Goal: Task Accomplishment & Management: Use online tool/utility

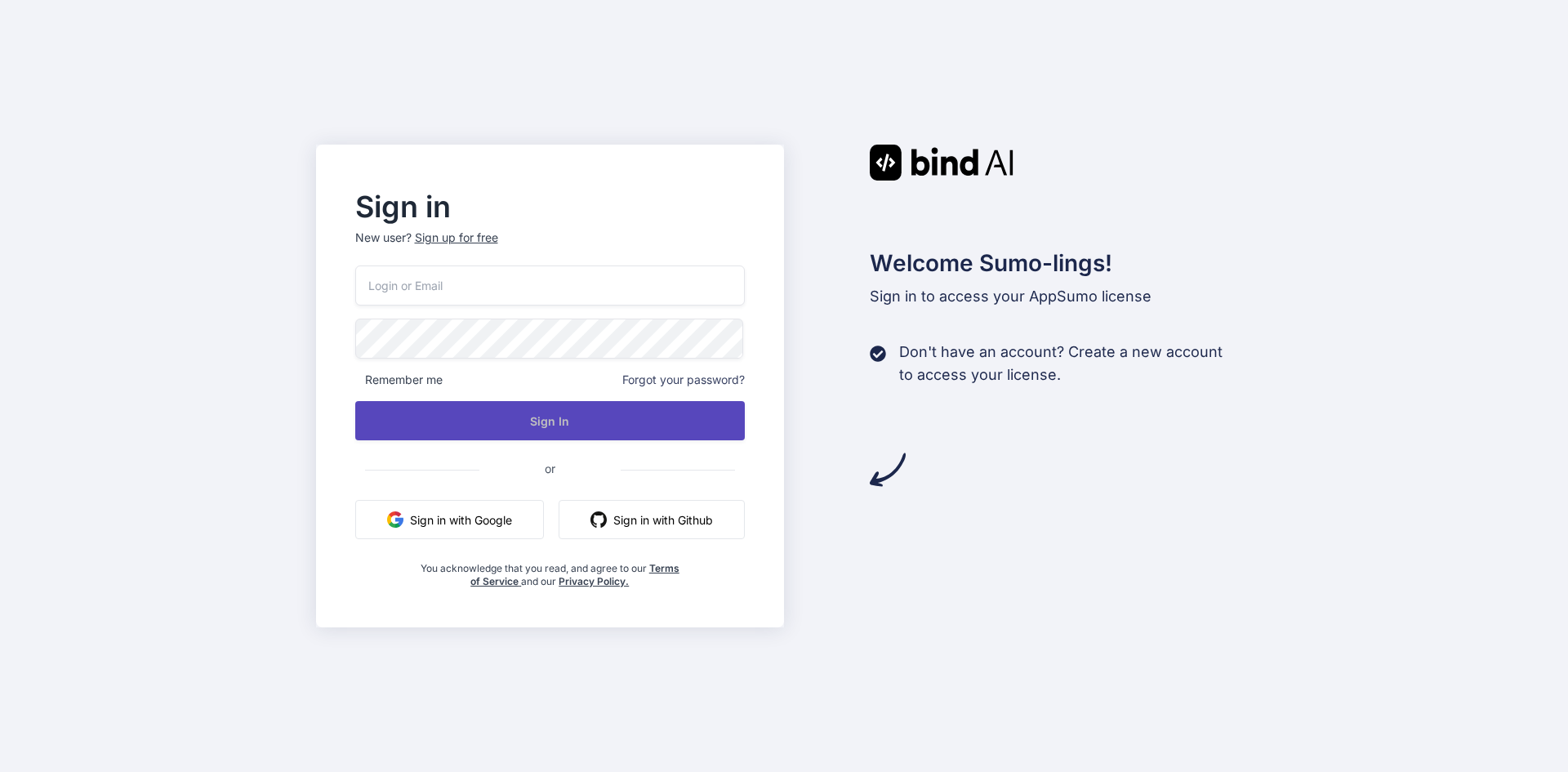
type input "[EMAIL_ADDRESS][DOMAIN_NAME]"
click at [553, 427] on button "Sign In" at bounding box center [551, 420] width 390 height 39
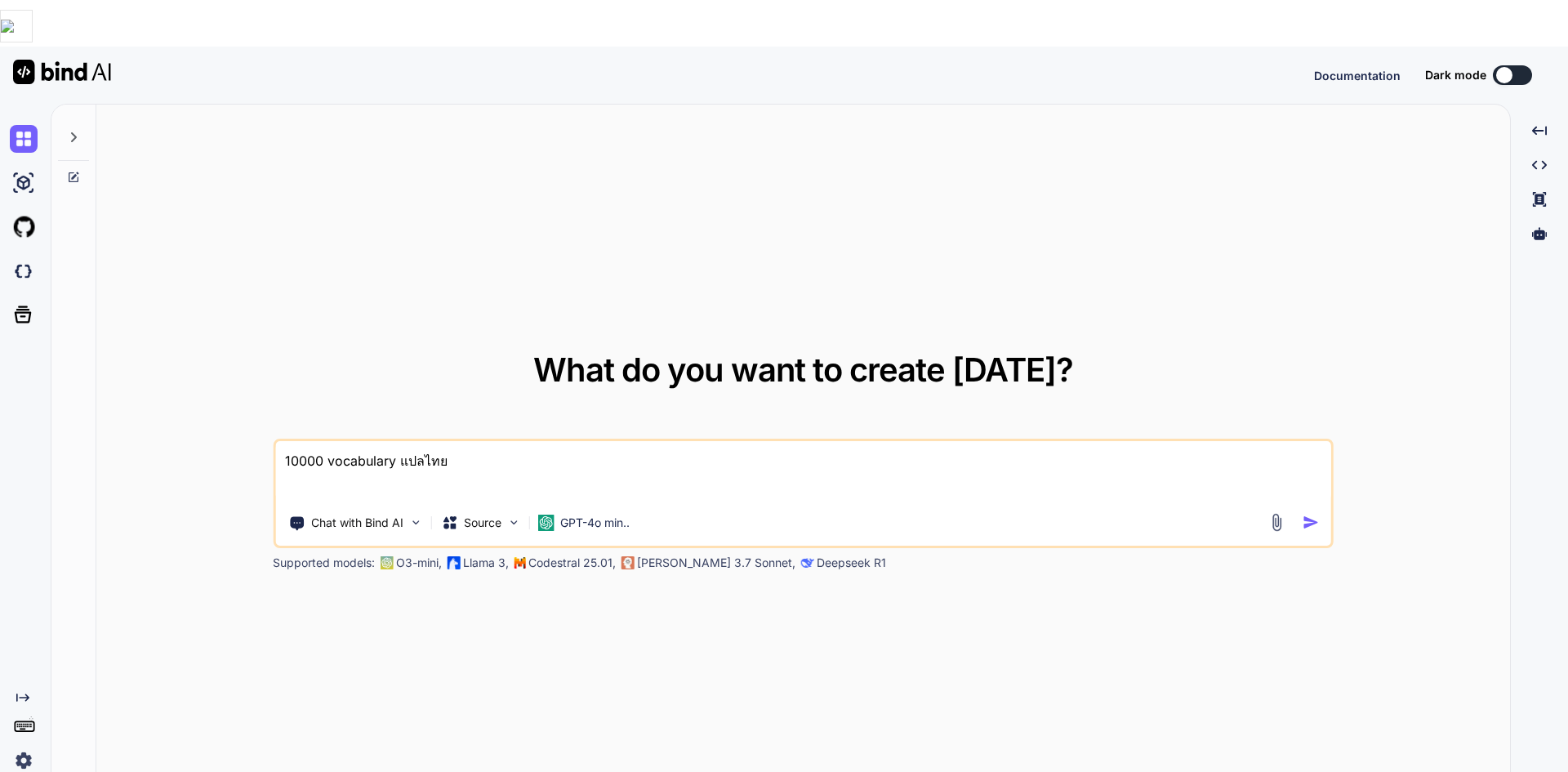
click at [19, 747] on img at bounding box center [23, 761] width 28 height 28
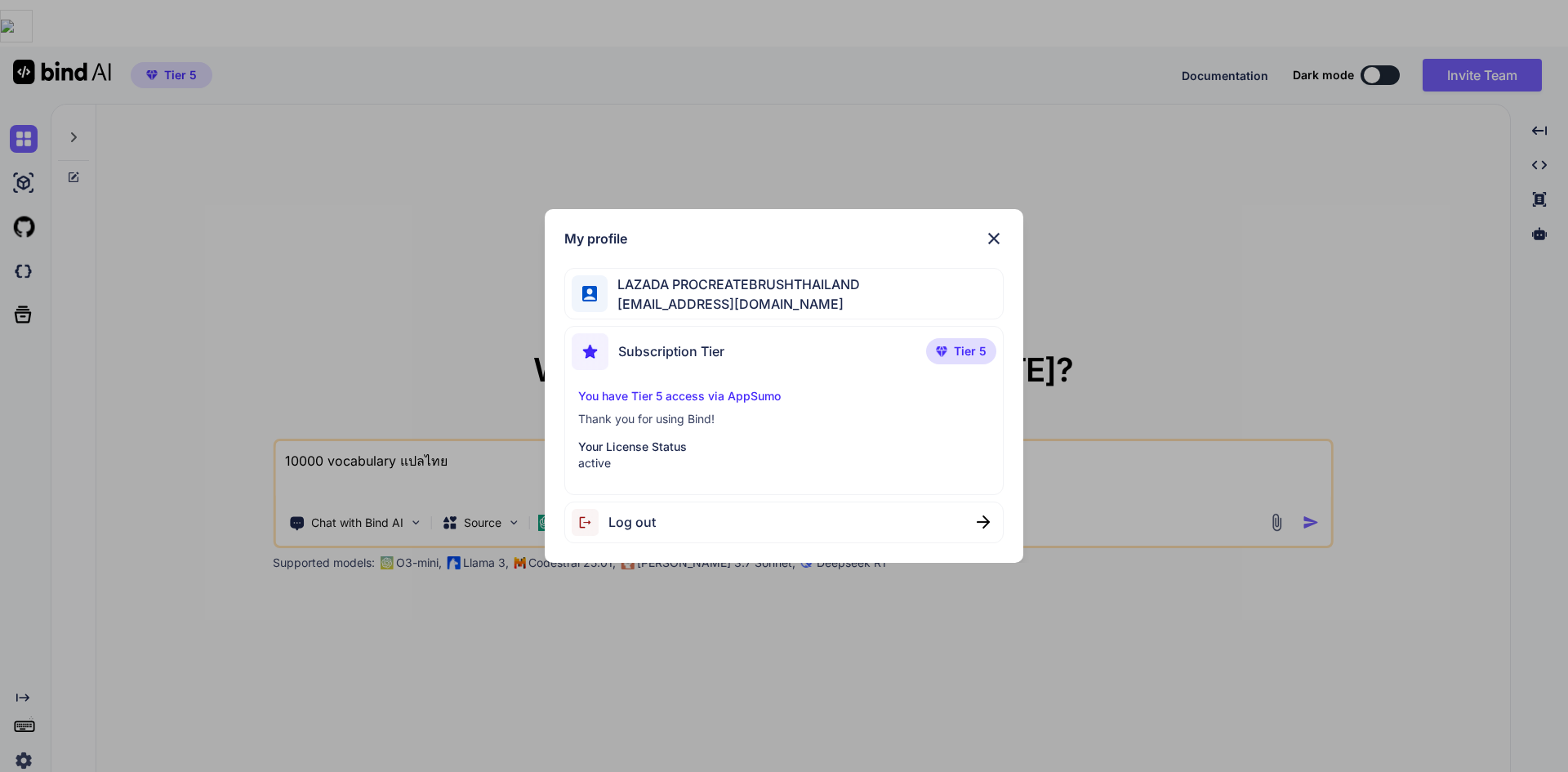
click at [1001, 231] on img at bounding box center [993, 238] width 19 height 19
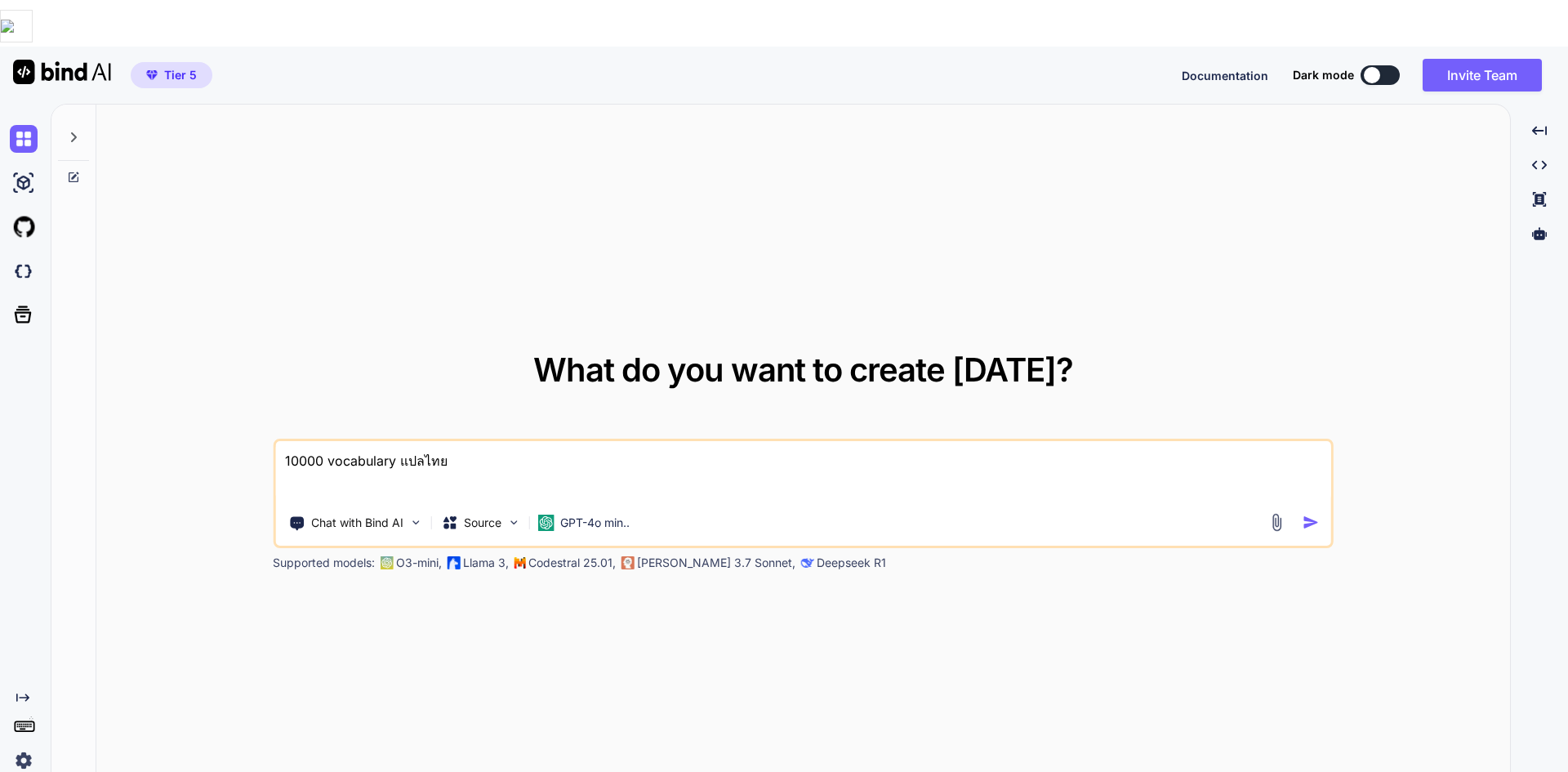
click at [50, 59] on img at bounding box center [62, 72] width 98 height 25
click at [19, 169] on img at bounding box center [23, 183] width 28 height 28
type textarea "x"
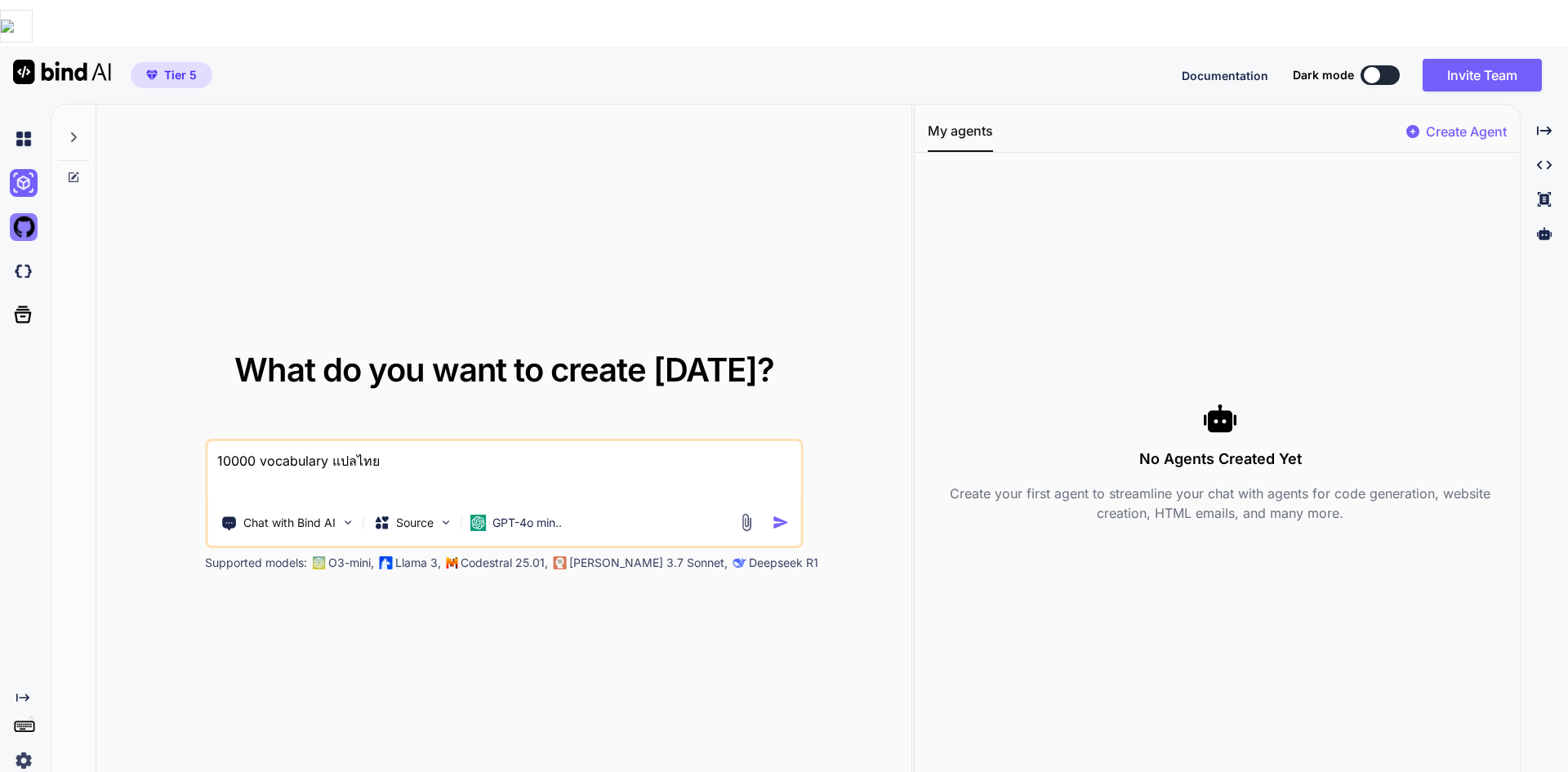
click at [25, 213] on img at bounding box center [23, 227] width 28 height 28
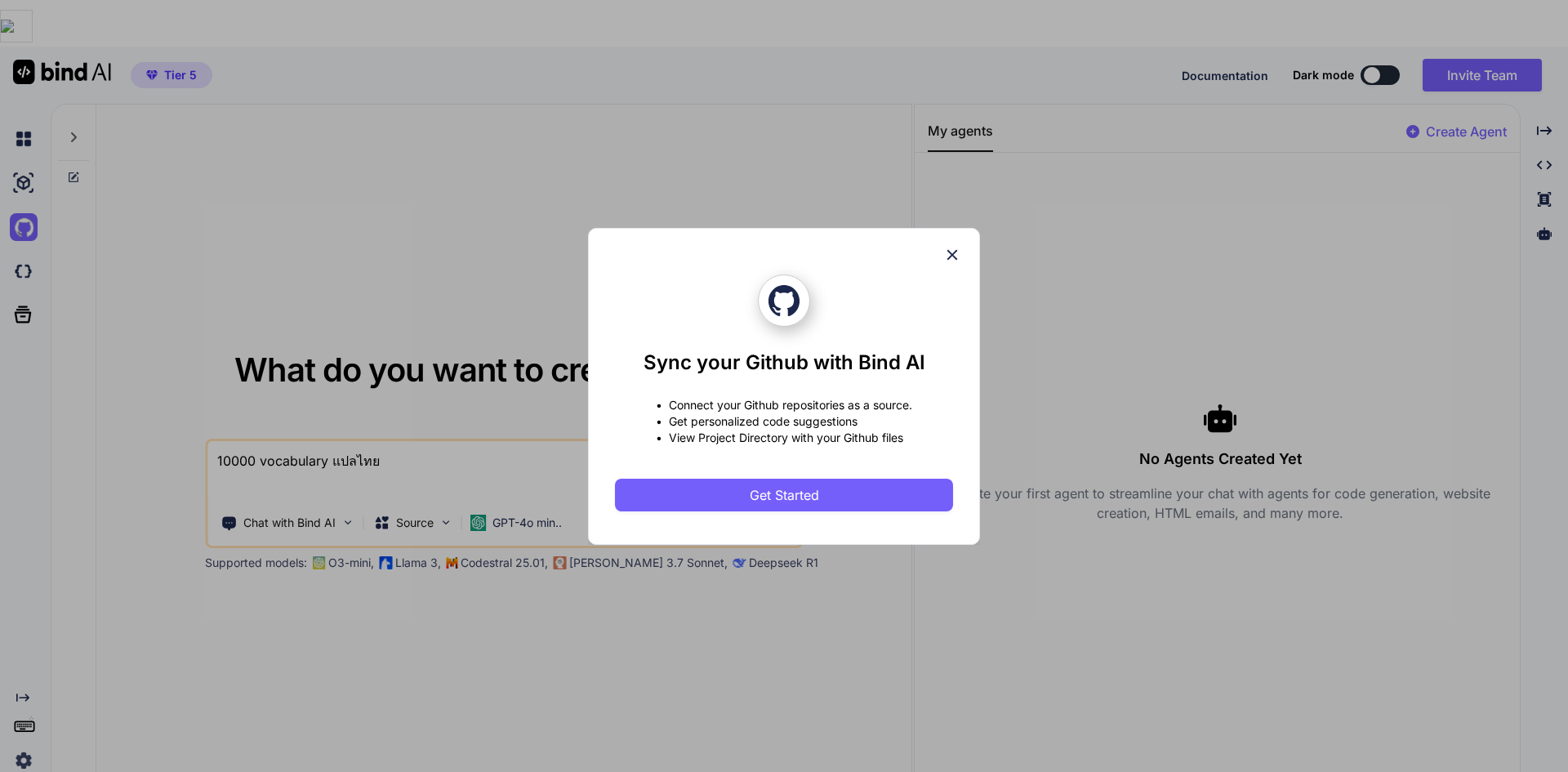
drag, startPoint x: 955, startPoint y: 245, endPoint x: 941, endPoint y: 251, distance: 15.2
click at [953, 249] on icon at bounding box center [951, 254] width 18 height 18
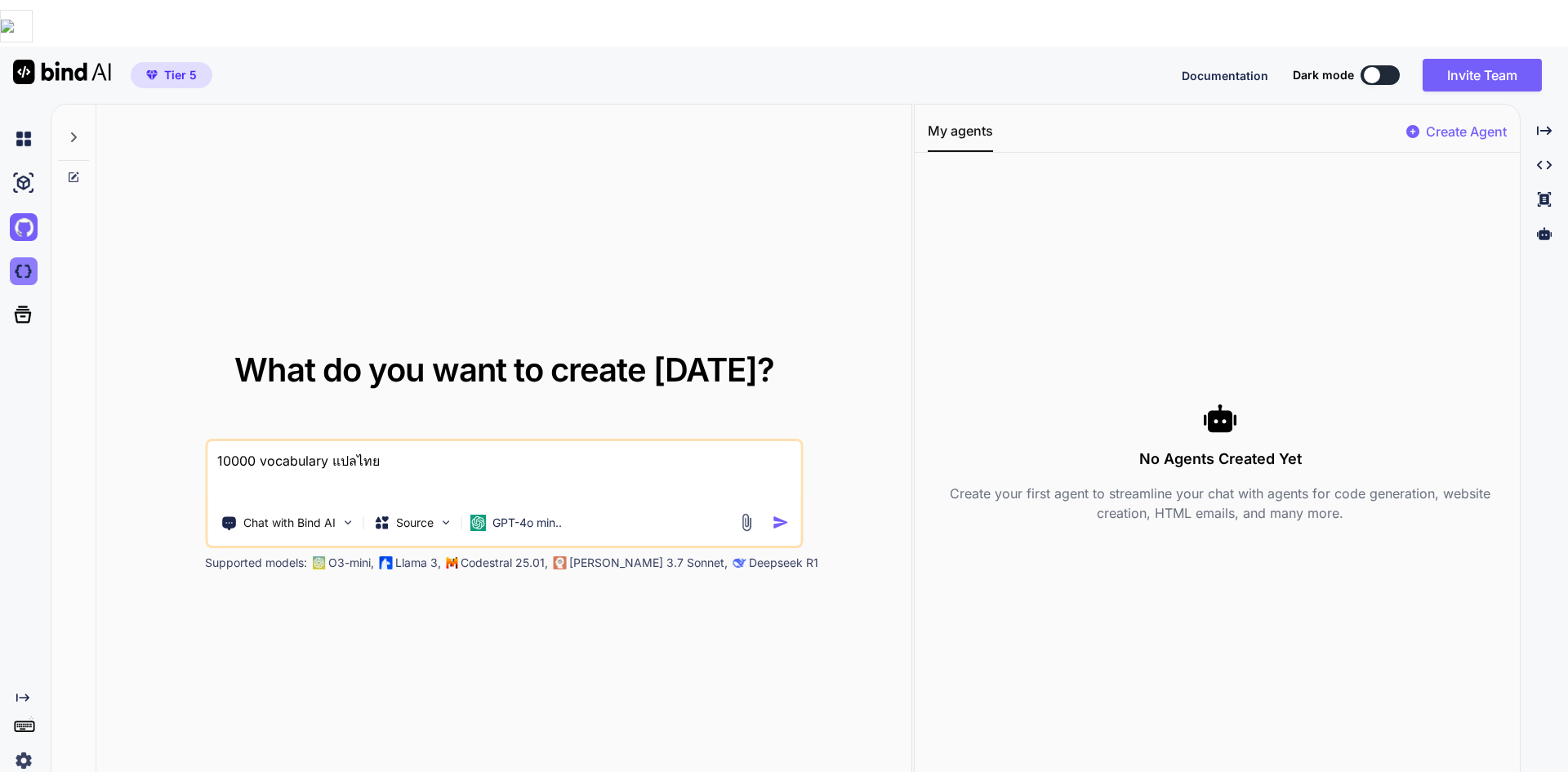
click at [31, 257] on img at bounding box center [23, 271] width 28 height 28
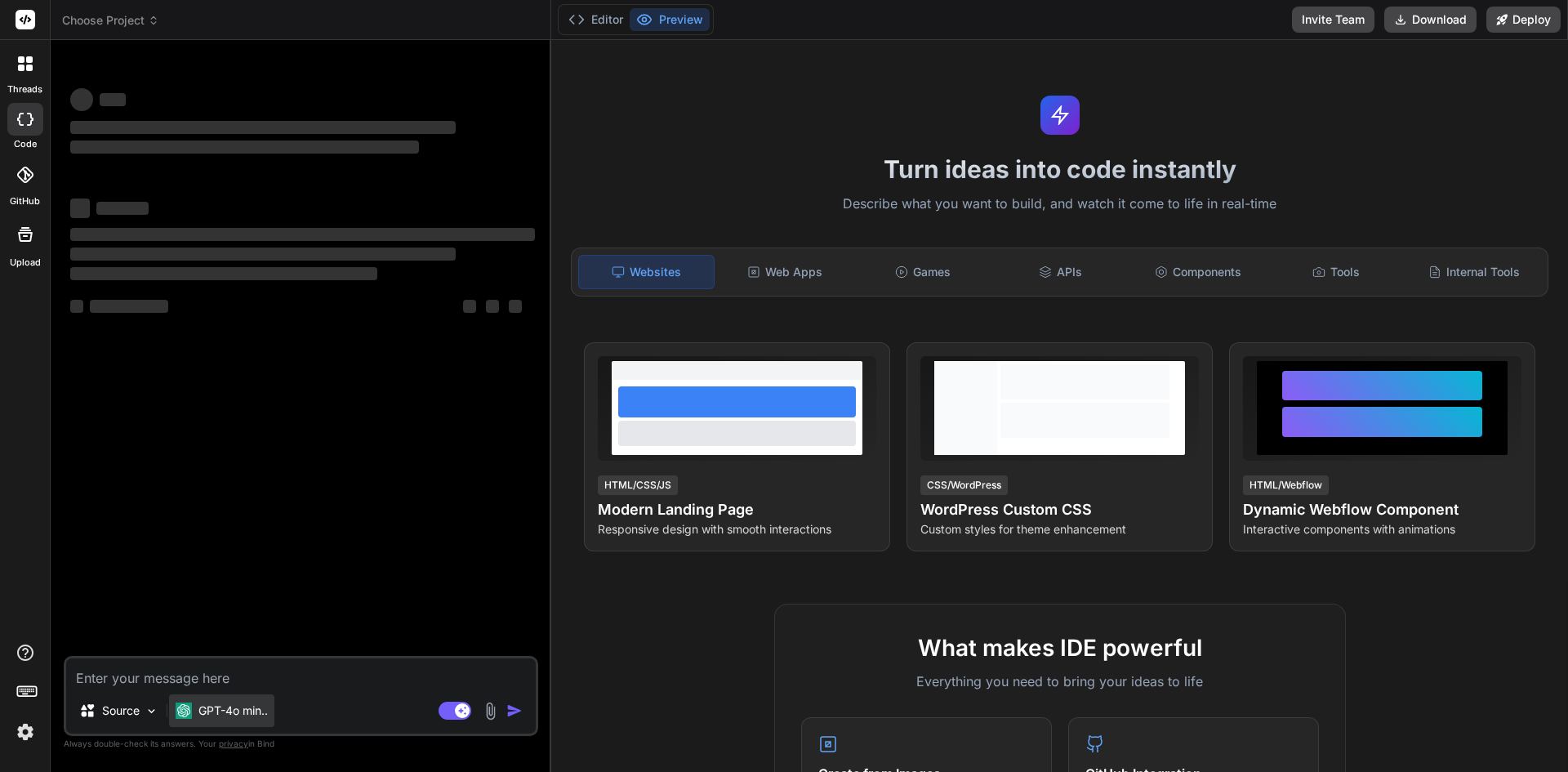
click at [226, 712] on p "GPT-4o min.." at bounding box center [233, 710] width 70 height 16
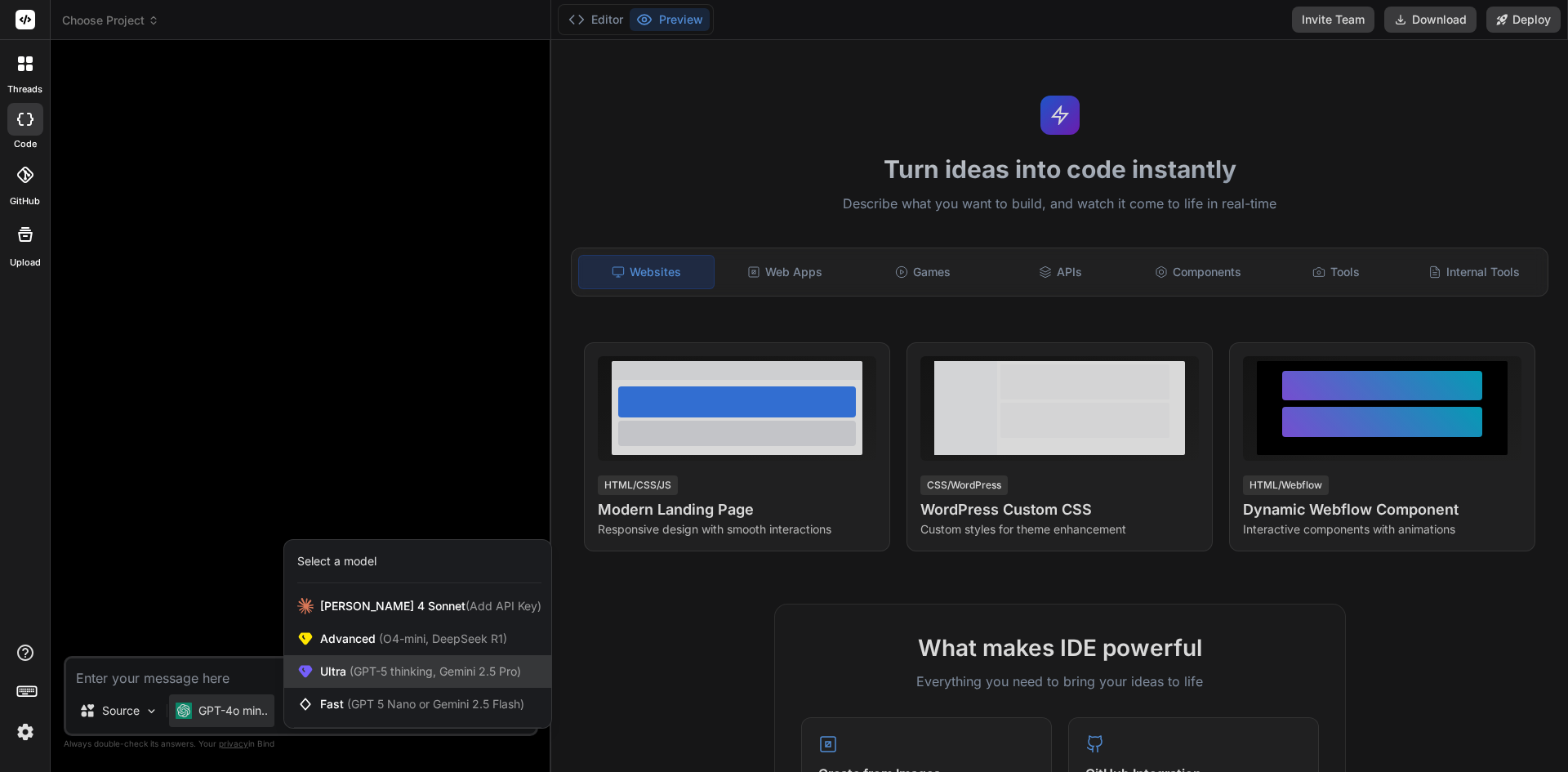
click at [447, 680] on div "Ultra (GPT-5 thinking, Gemini 2.5 Pro)" at bounding box center [417, 672] width 267 height 33
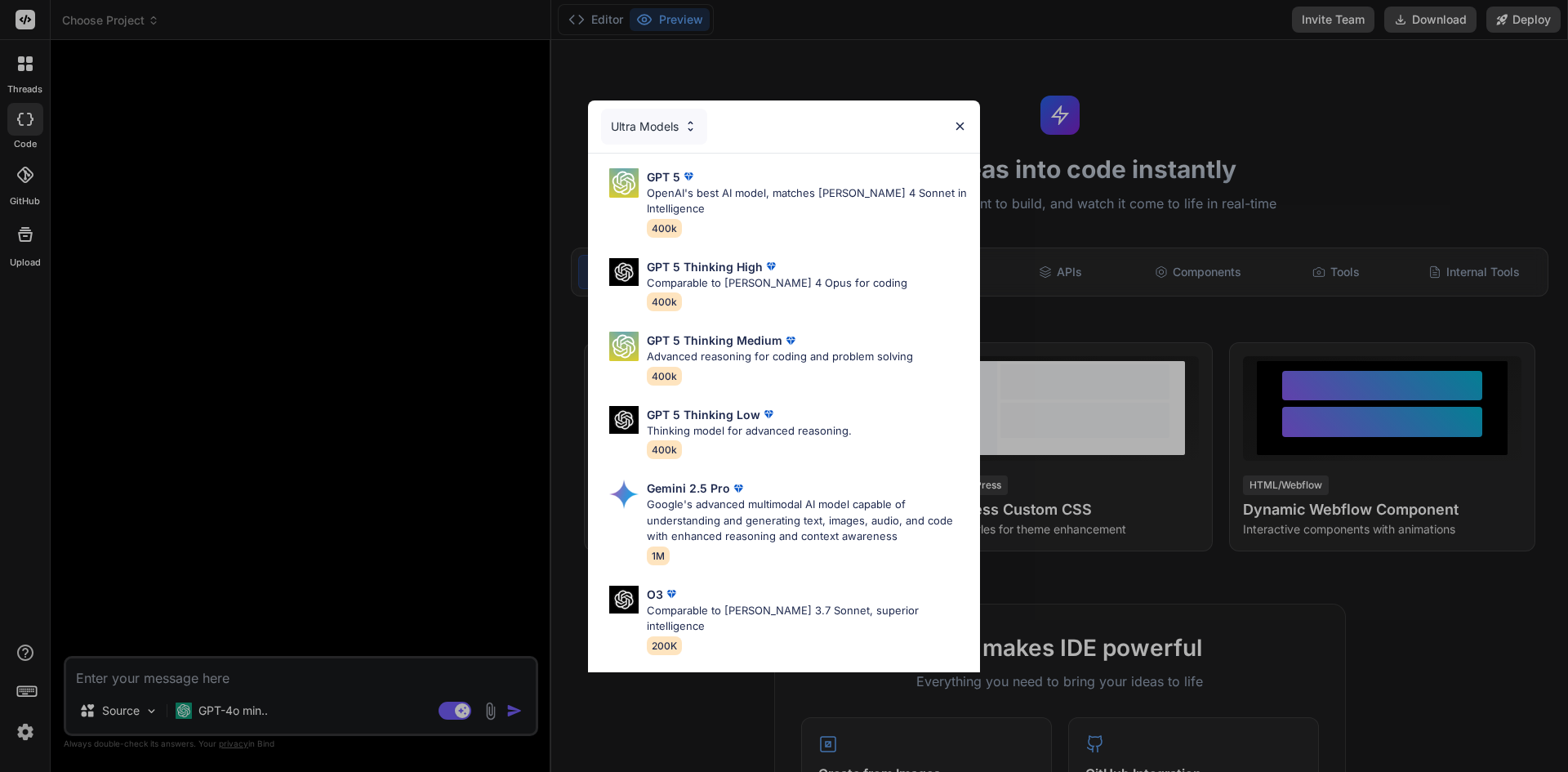
click at [857, 303] on div "GPT 5 Thinking High Comparable to [PERSON_NAME] 4 Opus for coding 400k" at bounding box center [784, 284] width 366 height 66
type textarea "x"
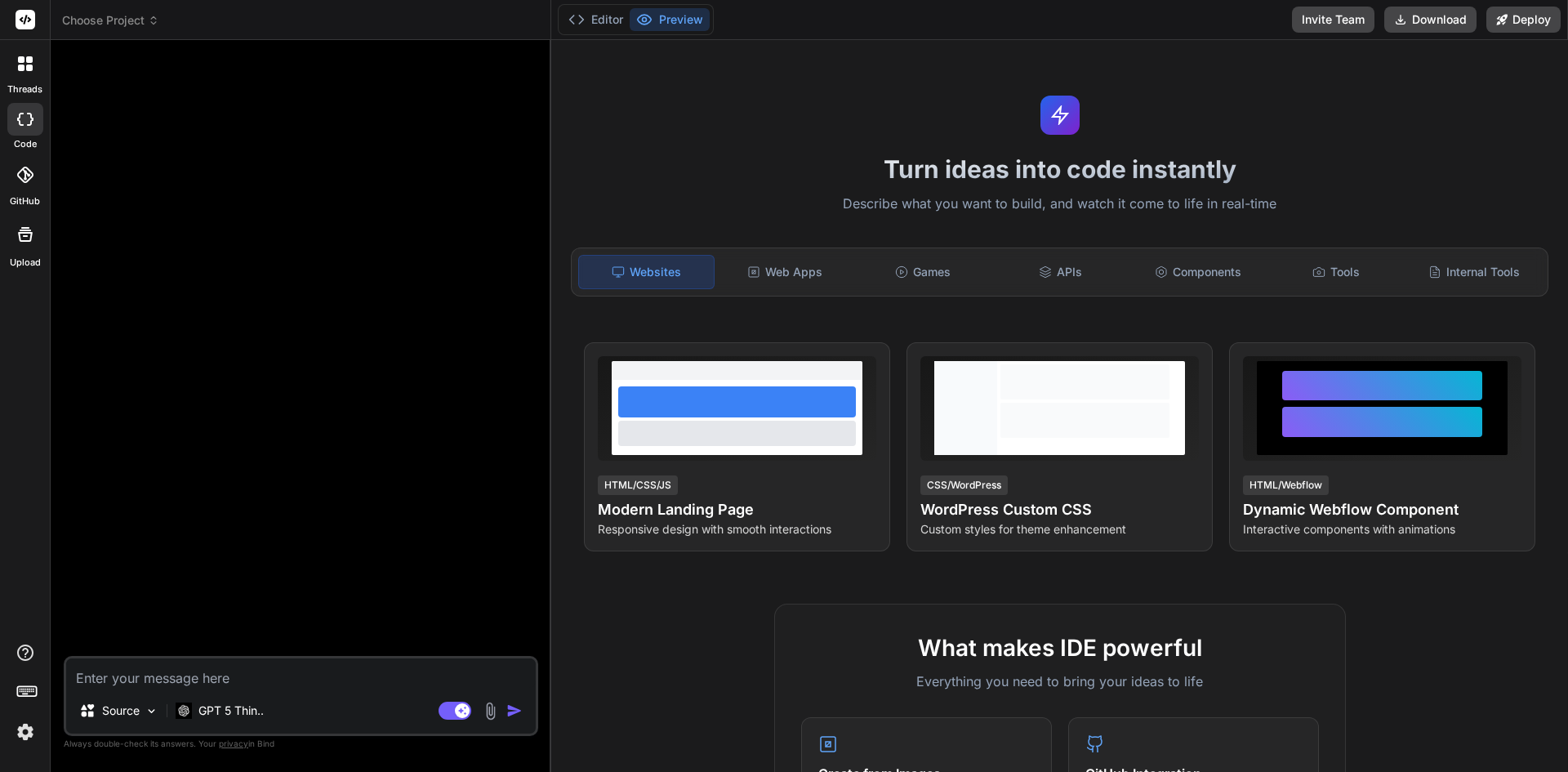
click at [311, 671] on textarea at bounding box center [300, 673] width 469 height 30
type textarea "l"
type textarea "x"
type textarea "li"
type textarea "x"
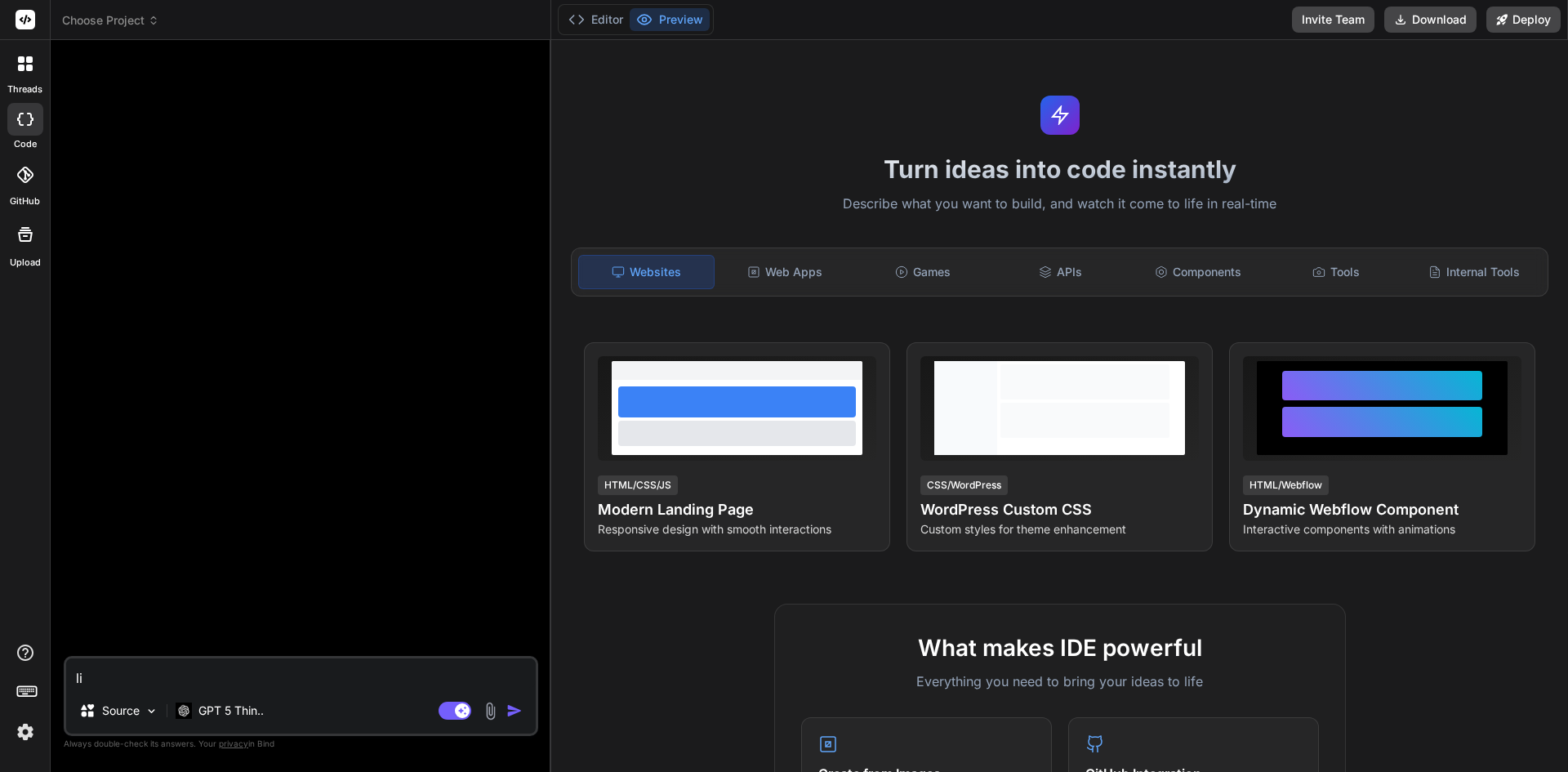
type textarea "lij"
type textarea "x"
type textarea "lijh"
type textarea "x"
type textarea "lij"
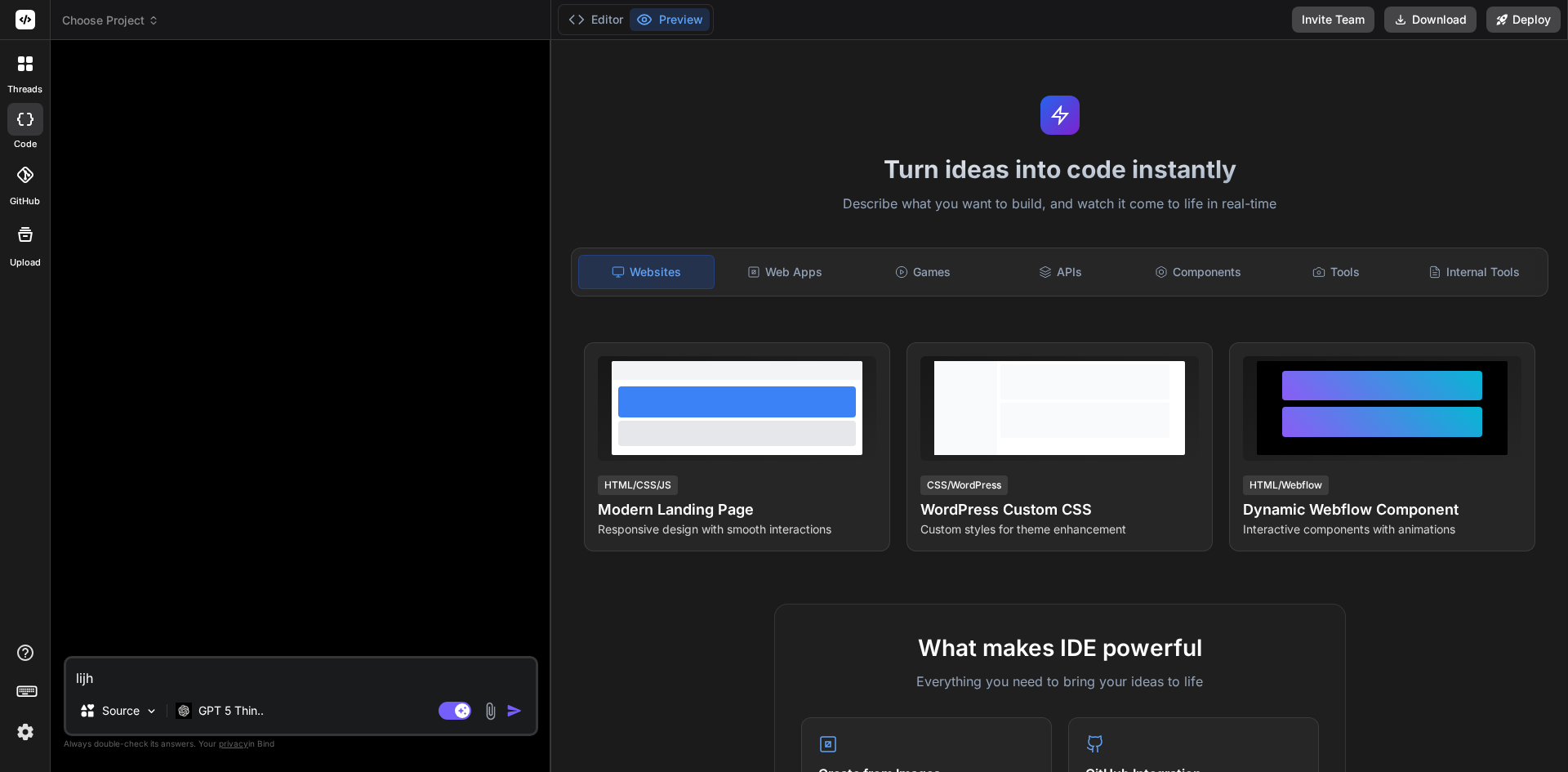
type textarea "x"
type textarea "li"
type textarea "x"
type textarea "l"
type textarea "x"
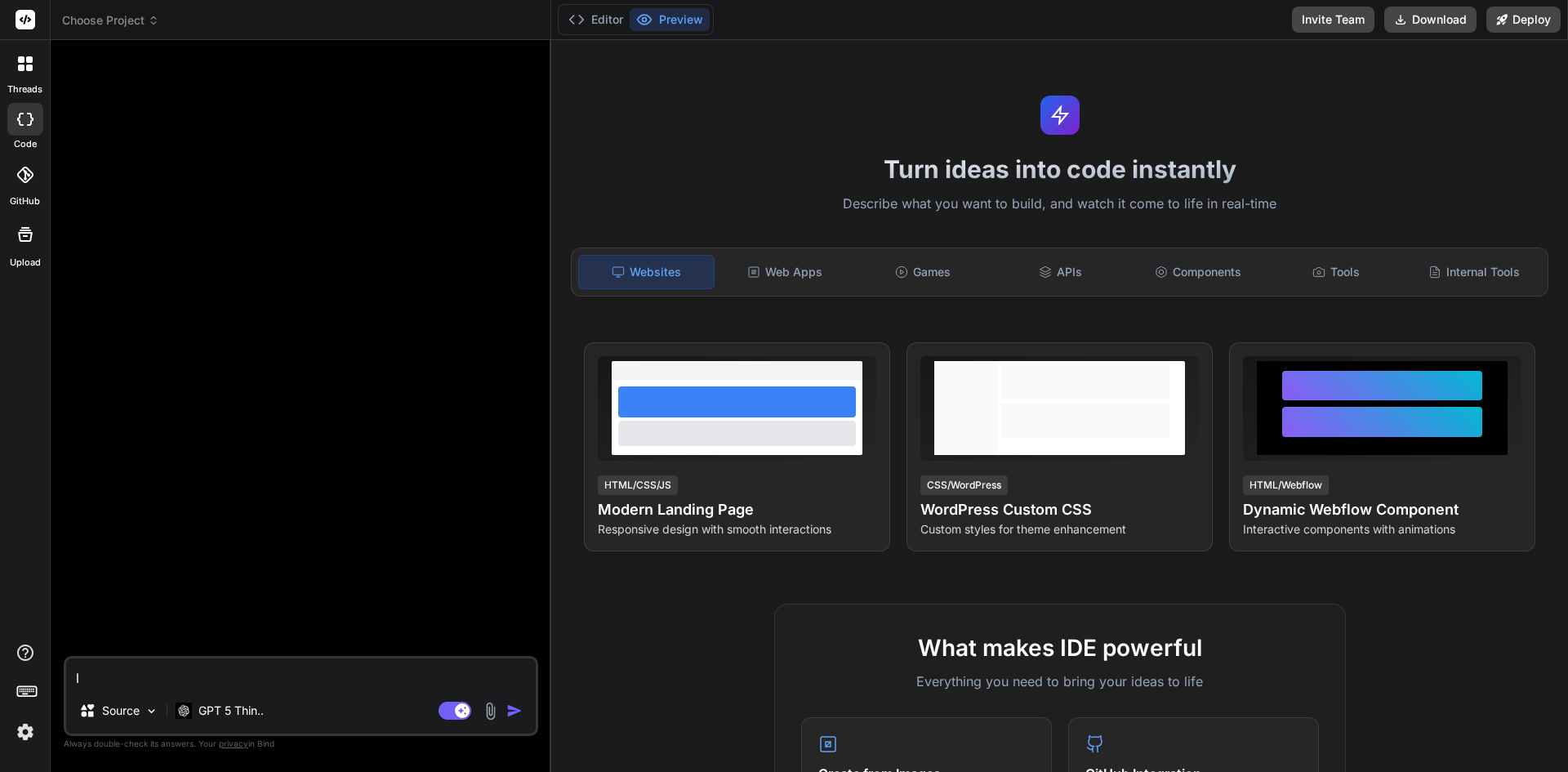
type textarea "x"
type textarea "ส"
type textarea "x"
type textarea "สร"
type textarea "x"
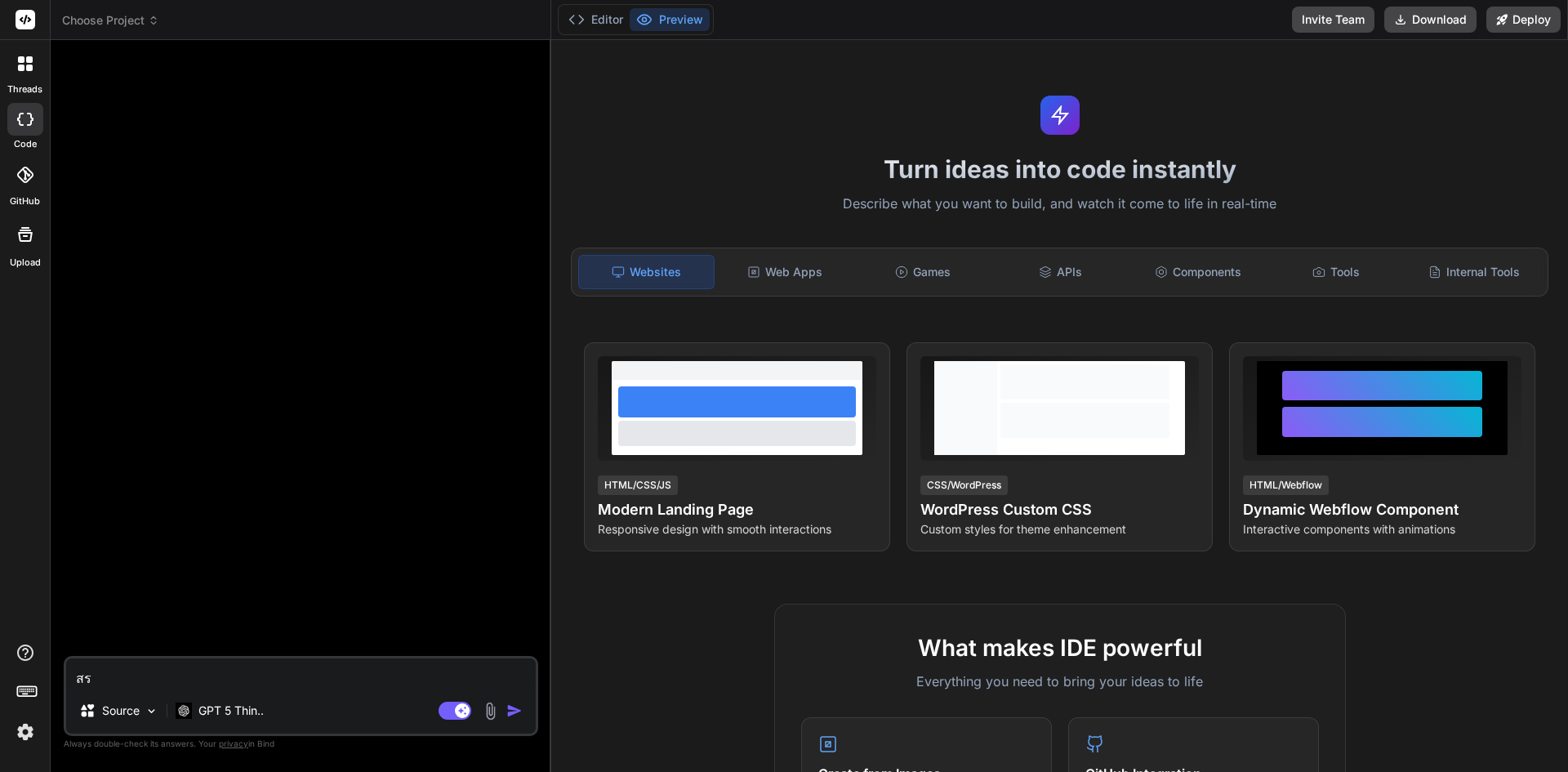
type textarea "สร้"
type textarea "x"
type textarea "สร้า"
type textarea "x"
type textarea "สร้าง"
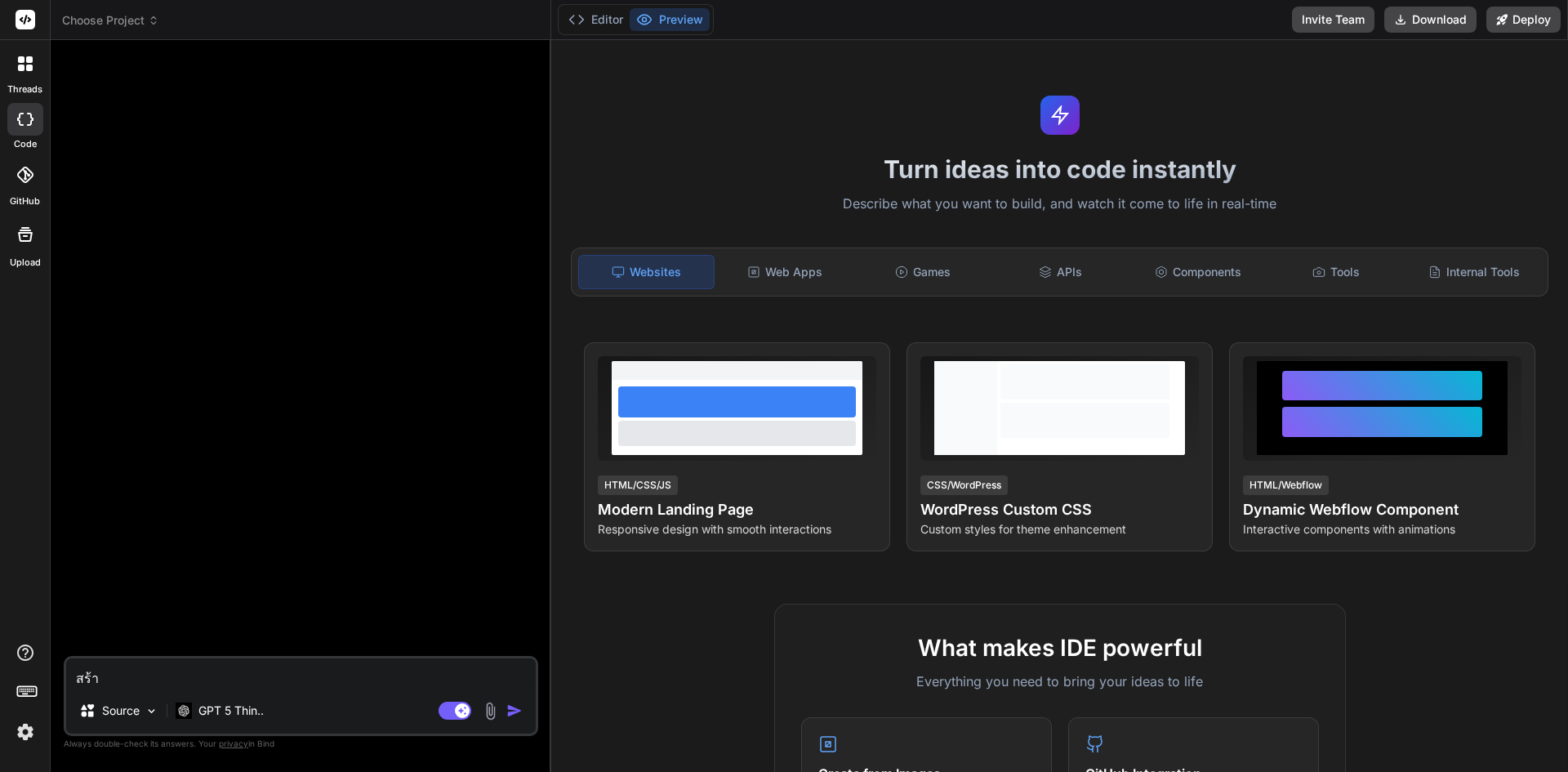
type textarea "x"
type textarea "สร้างเ"
type textarea "x"
type textarea "สร้างเก"
type textarea "x"
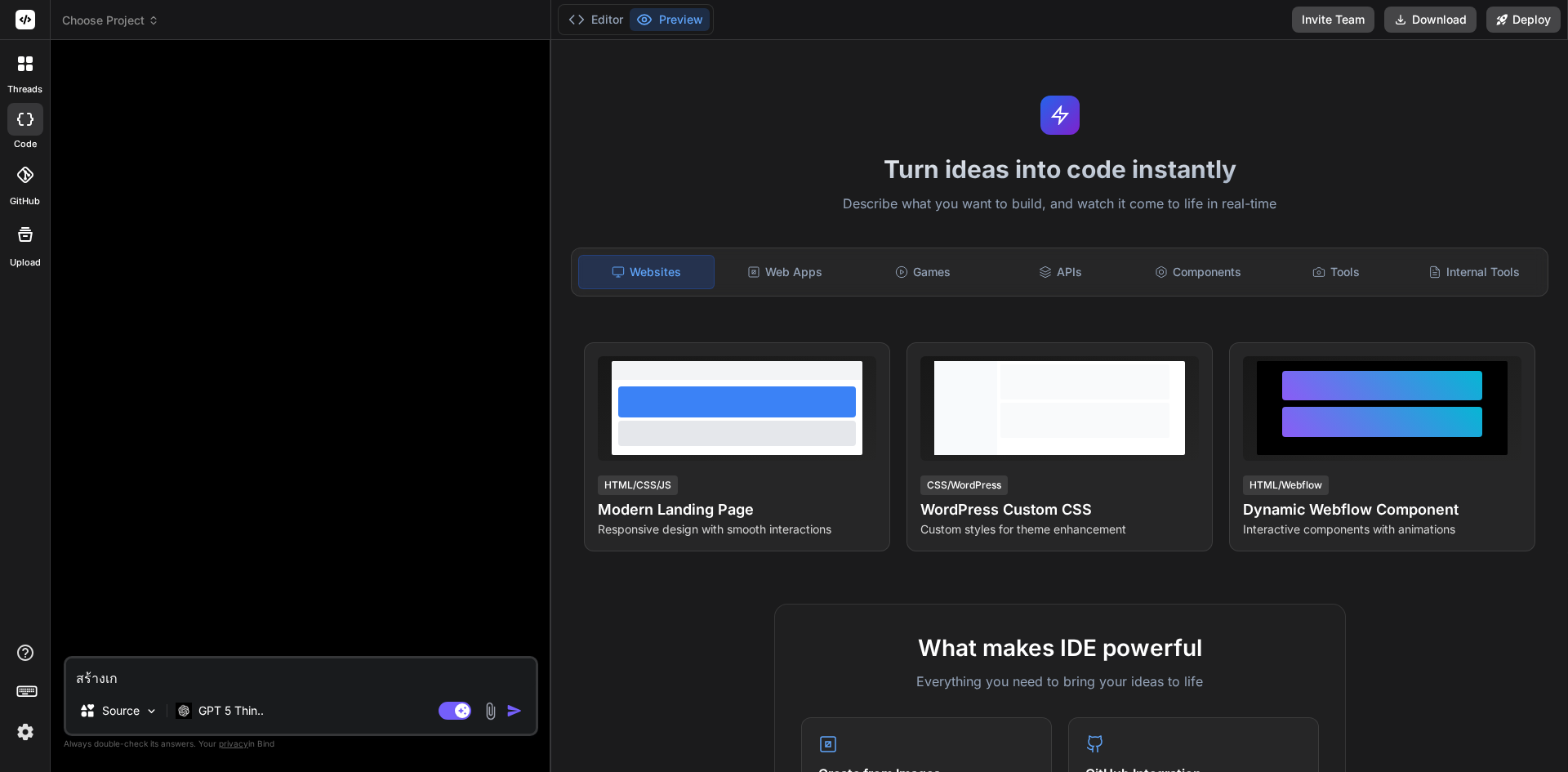
type textarea "สร้างเกม"
type textarea "x"
type textarea "สร้างเกมย"
type textarea "x"
type textarea "สร้างเกมยอ"
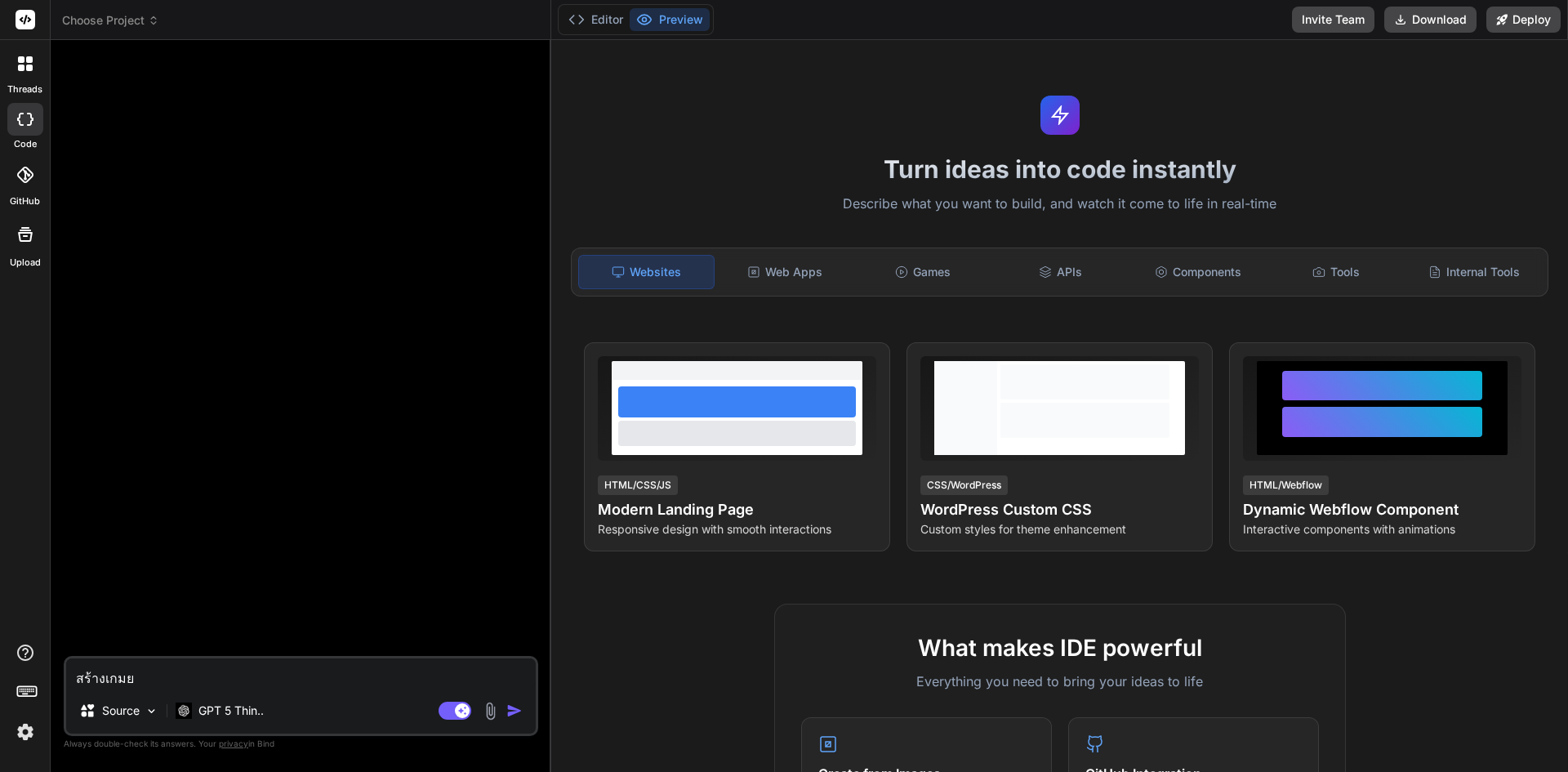
type textarea "x"
type textarea "สร้างเกมยอด"
type textarea "x"
type textarea "สร้างเกมยอดน"
type textarea "x"
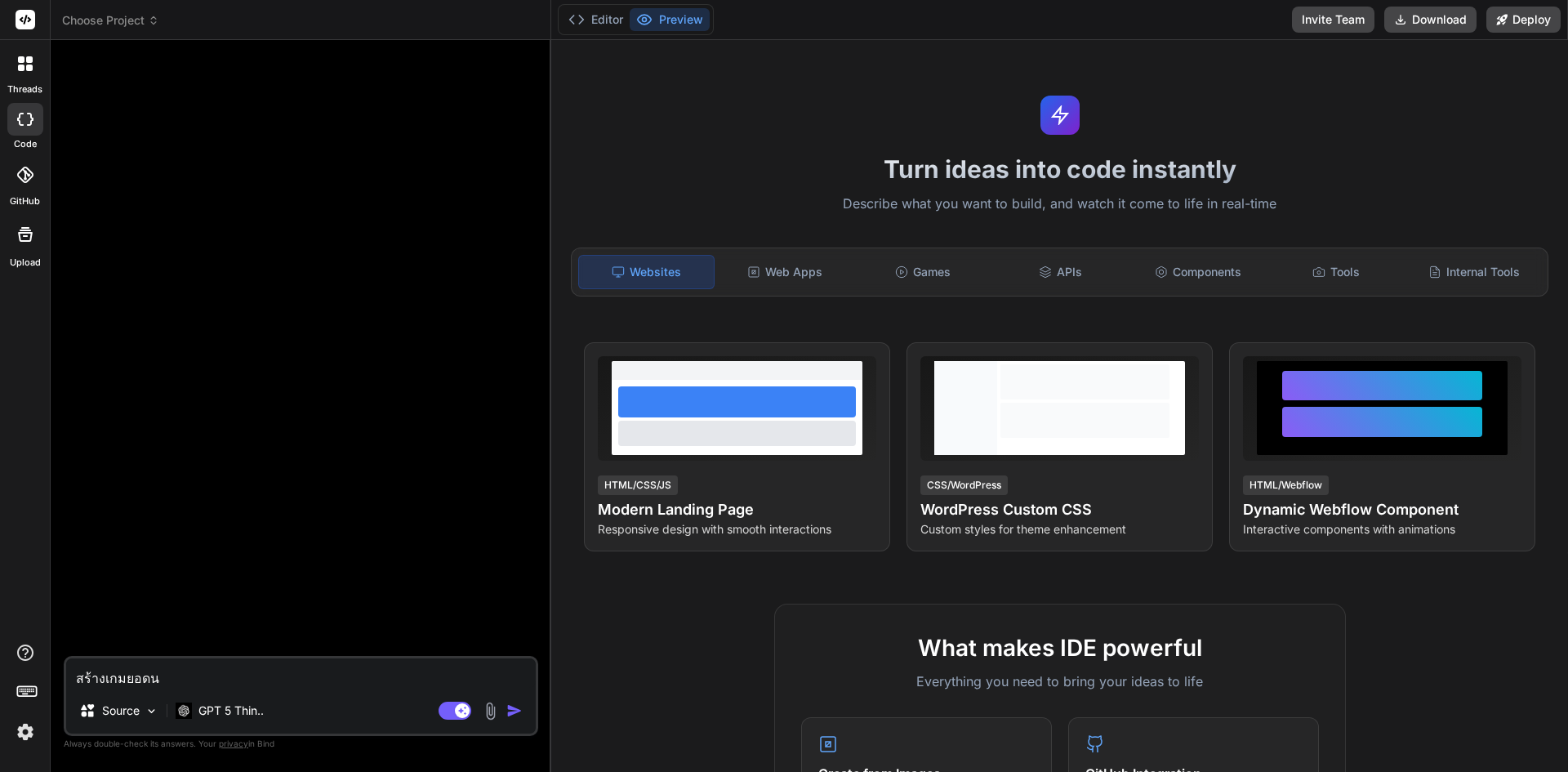
type textarea "สร้างเกมยอดนิ"
type textarea "x"
type textarea "สร้างเกมยอดนิย"
type textarea "x"
type textarea "สร้างเกมยอดนิยม"
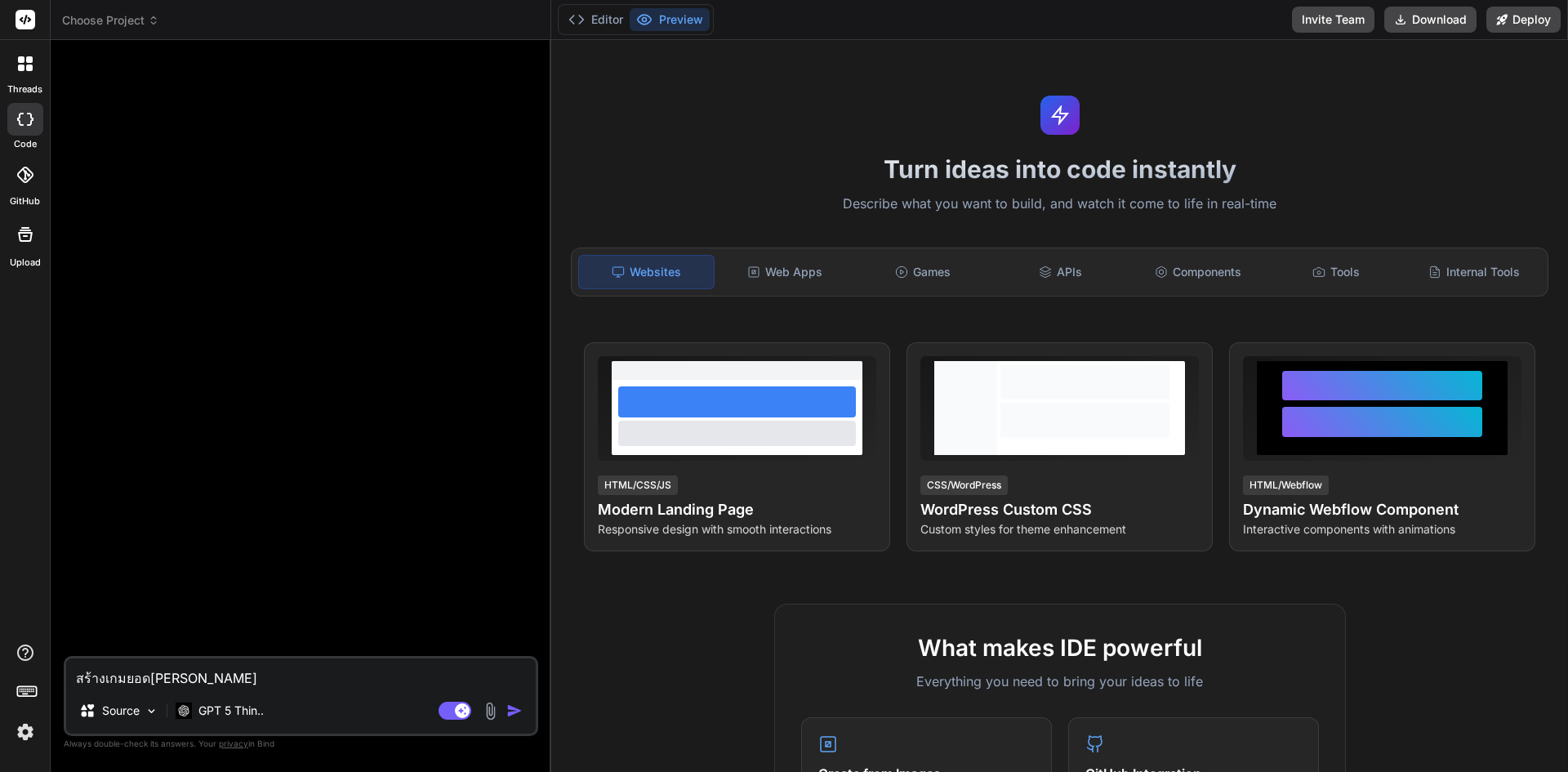
type textarea "x"
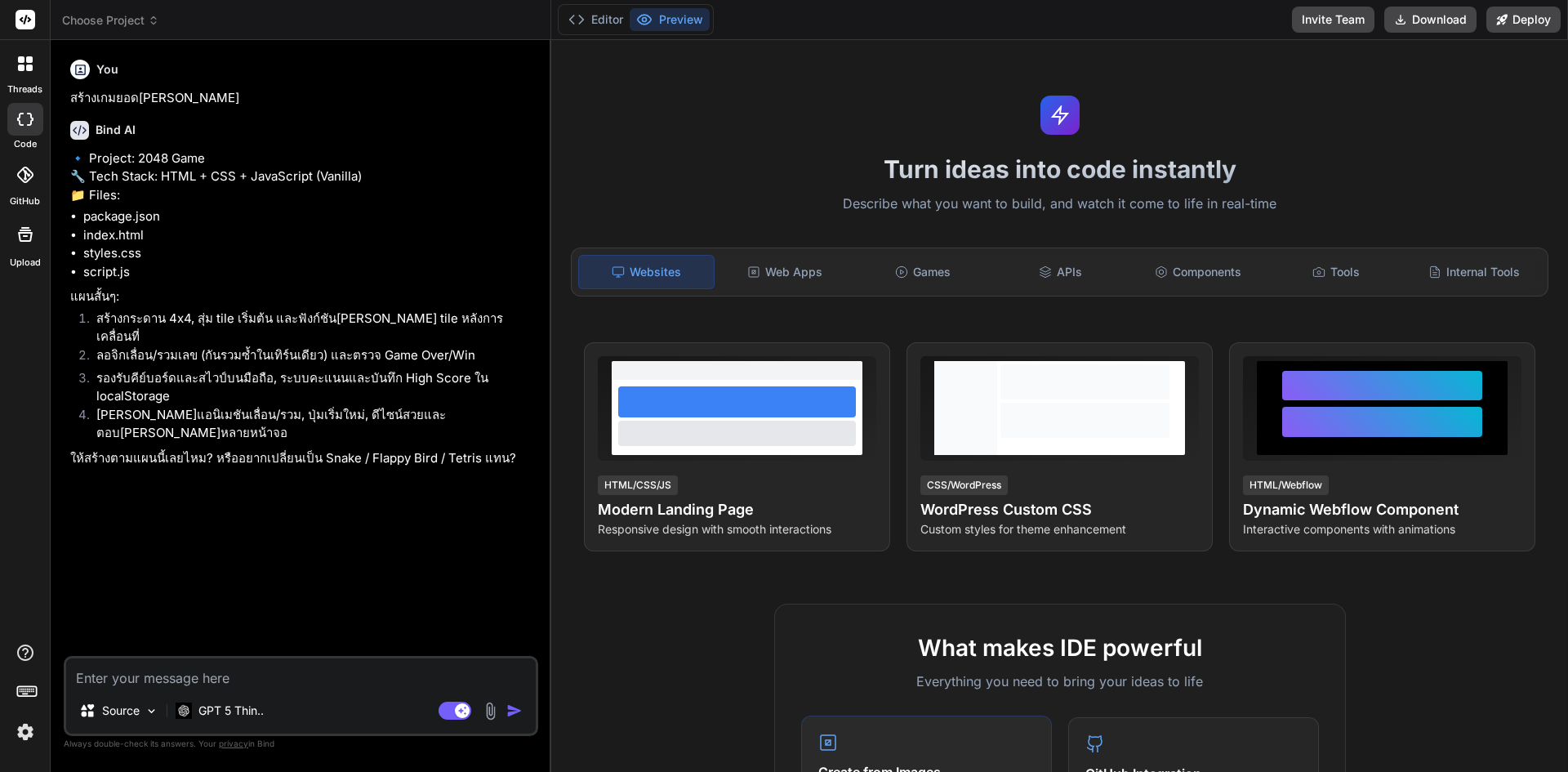
type textarea "x"
click at [107, 346] on li "สร้างกระดาน 4x4, สุ่ม tile เริ่มต้น และฟังก์ชันเพิ่ม tile หลังการเคลื่อนที่" at bounding box center [309, 328] width 451 height 36
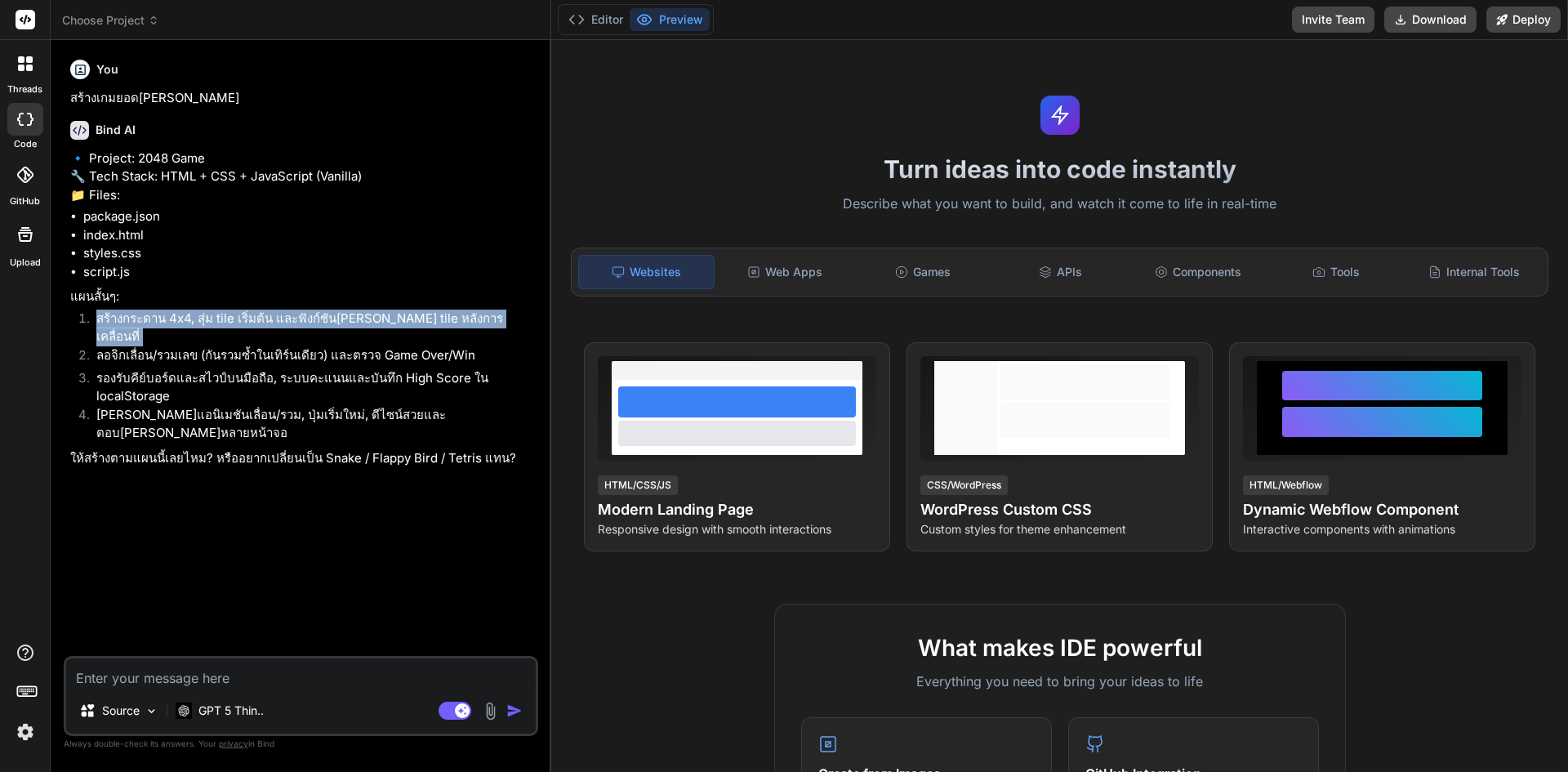
click at [107, 346] on li "สร้างกระดาน 4x4, สุ่ม tile เริ่มต้น และฟังก์ชันเพิ่ม tile หลังการเคลื่อนที่" at bounding box center [309, 328] width 451 height 36
copy ol "สร้างกระดาน 4x4, สุ่ม tile เริ่มต้น และฟังก์ชันเพิ่ม tile หลังการเคลื่อนที่"
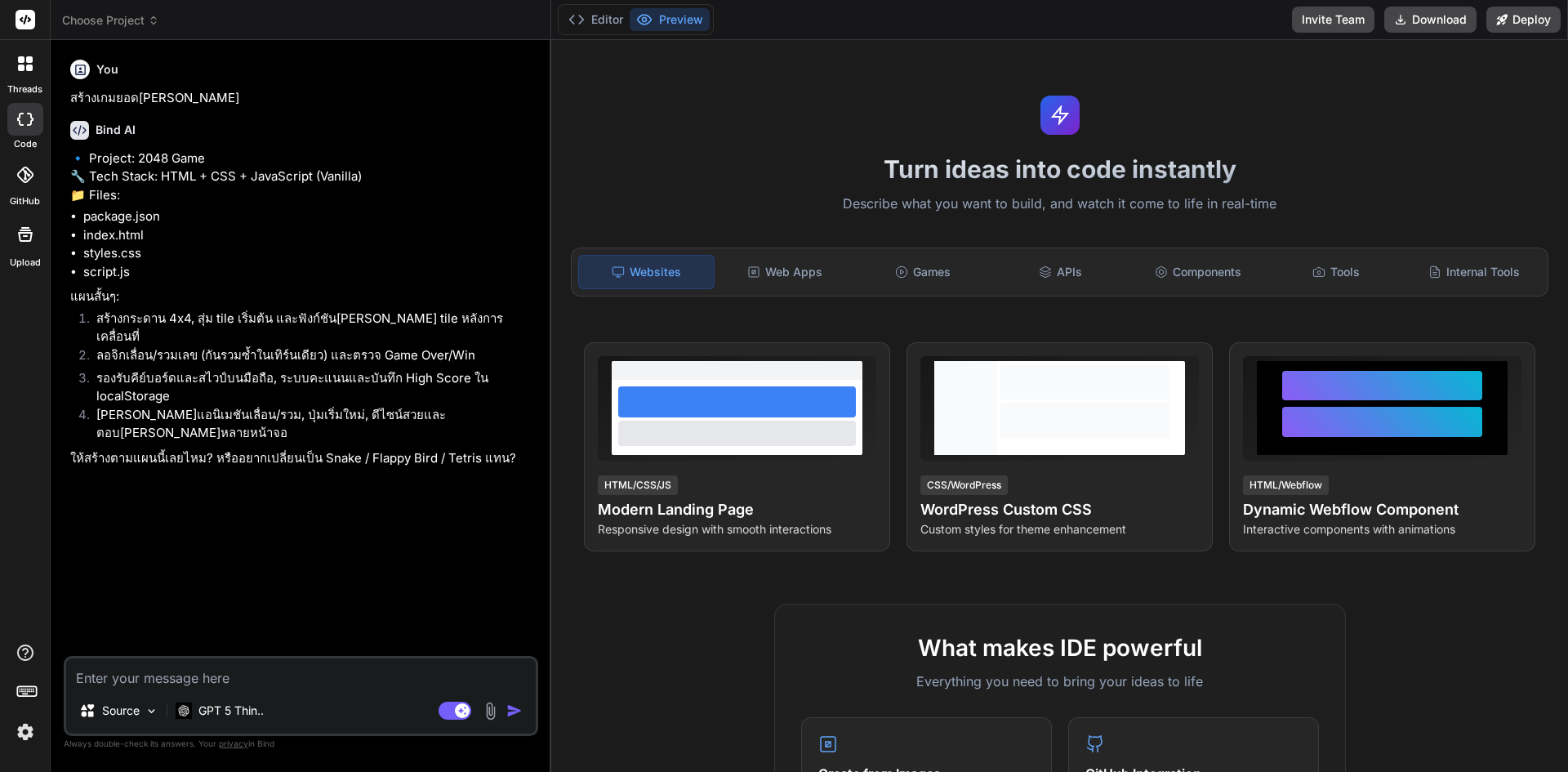
click at [348, 369] on li "ลอจิกเลื่อน/รวมเลข (กันรวมซ้ำในเทิร์นเดียว) และตรวจ Game Over/Win" at bounding box center [309, 358] width 451 height 23
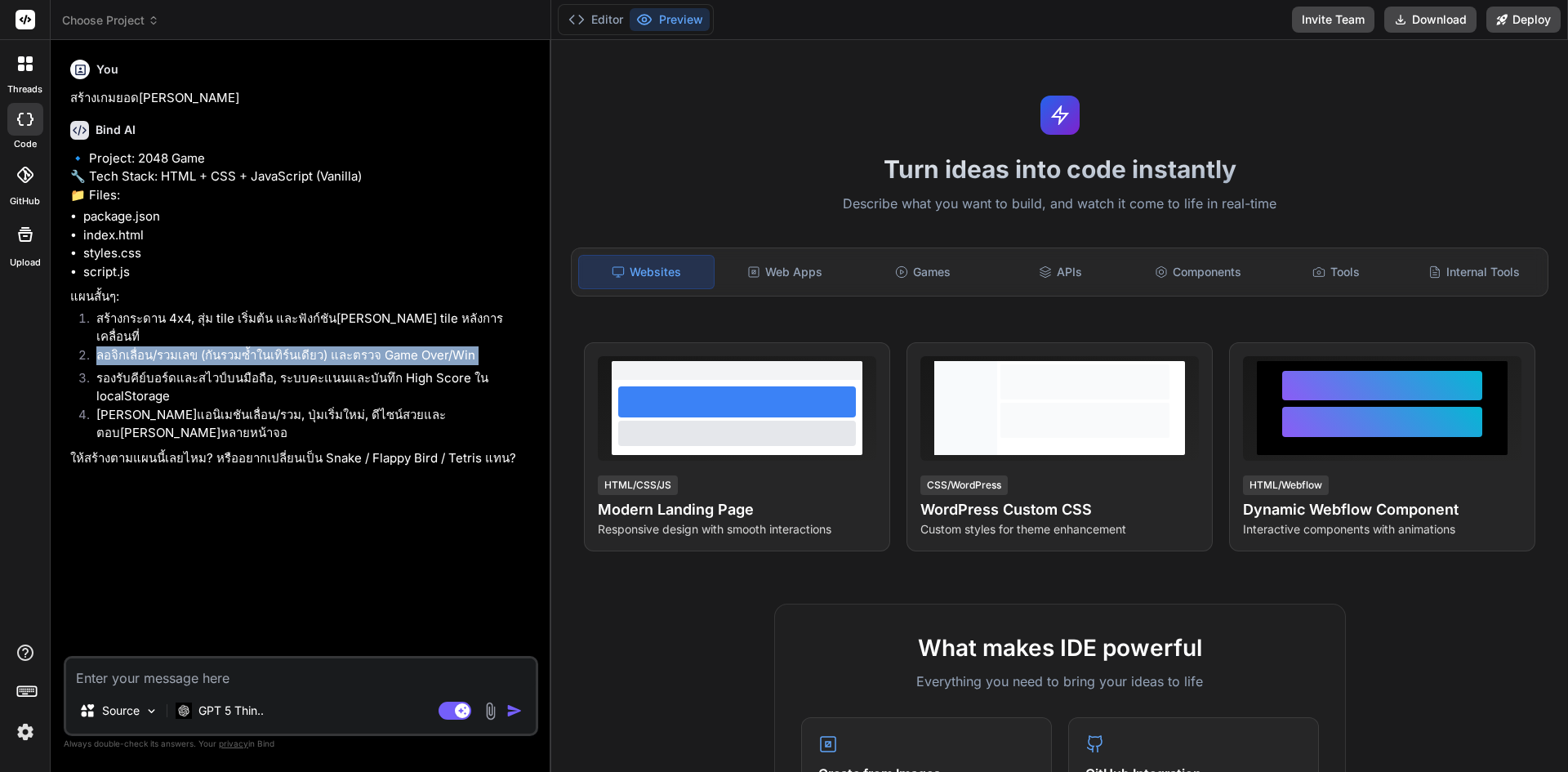
click at [348, 369] on li "ลอจิกเลื่อน/รวมเลข (กันรวมซ้ำในเทิร์นเดียว) และตรวจ Game Over/Win" at bounding box center [309, 358] width 451 height 23
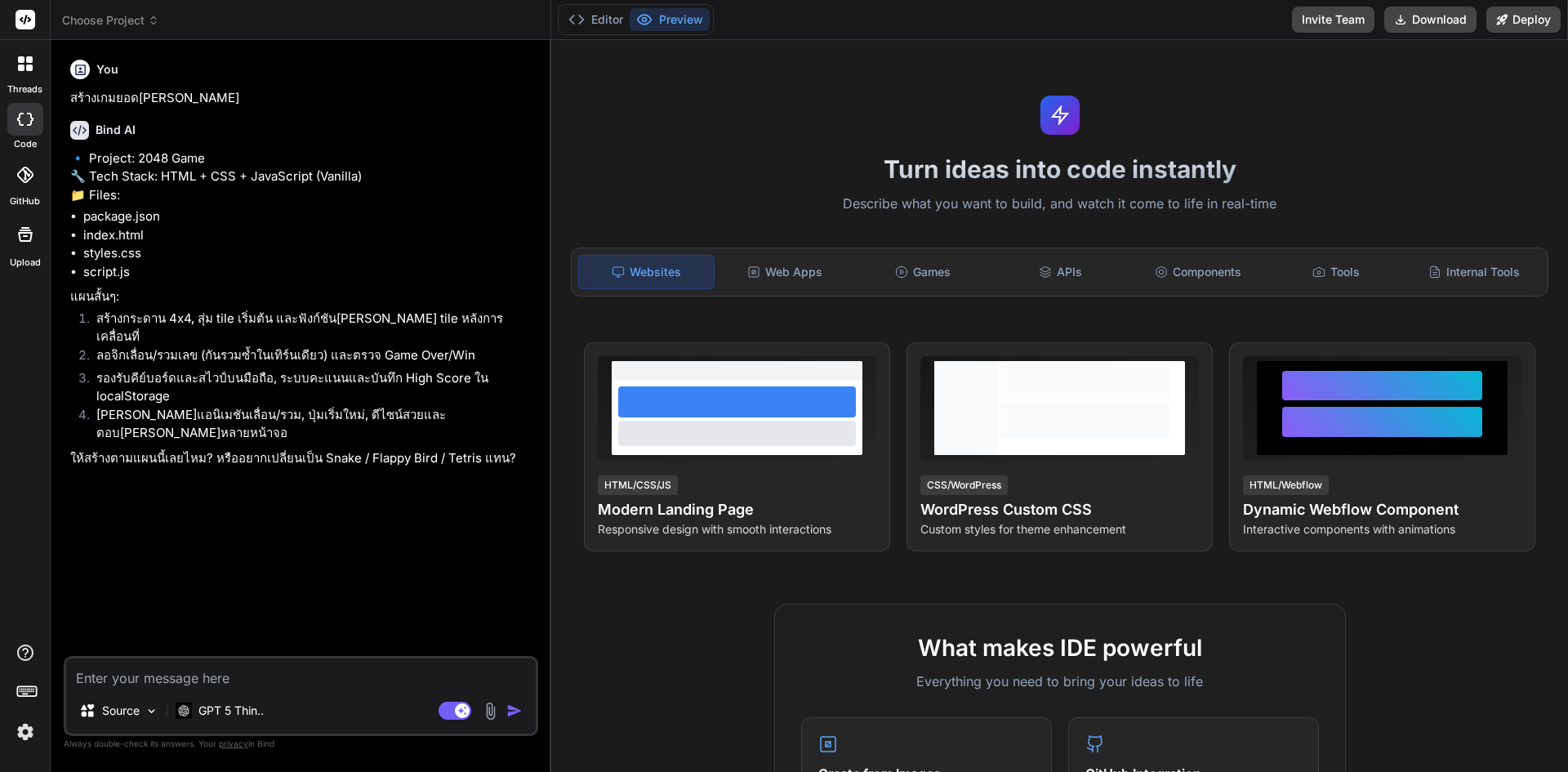
click at [289, 439] on li "เพิ่มแอนิเมชันเลื่อน/รวม, ปุ่มเริ่มใหม่, ดีไซน์สวยและตอบสนองหลายหน้าจอ" at bounding box center [309, 424] width 451 height 36
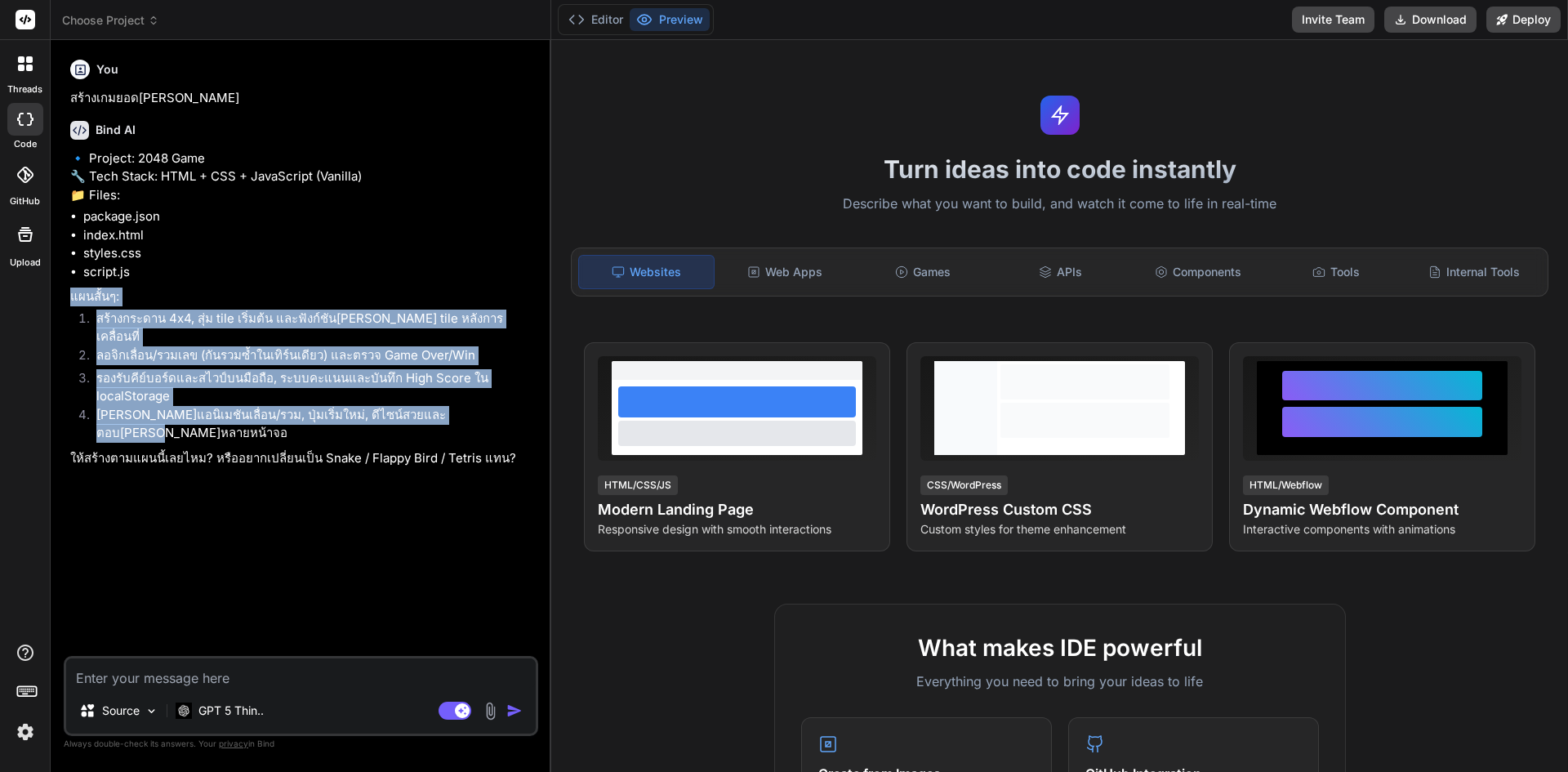
drag, startPoint x: 71, startPoint y: 331, endPoint x: 474, endPoint y: 432, distance: 415.5
click at [474, 432] on div "🔹 Project: 2048 Game 🔧 Tech Stack: HTML + CSS + JavaScript (Vanilla) 📁 Files: p…" at bounding box center [302, 308] width 465 height 319
copy div "แผนสั้นๆ: สร้างกระดาน 4x4, สุ่ม tile เริ่มต้น และฟังก์ชันเพิ่ม tile หลังการเคลื…"
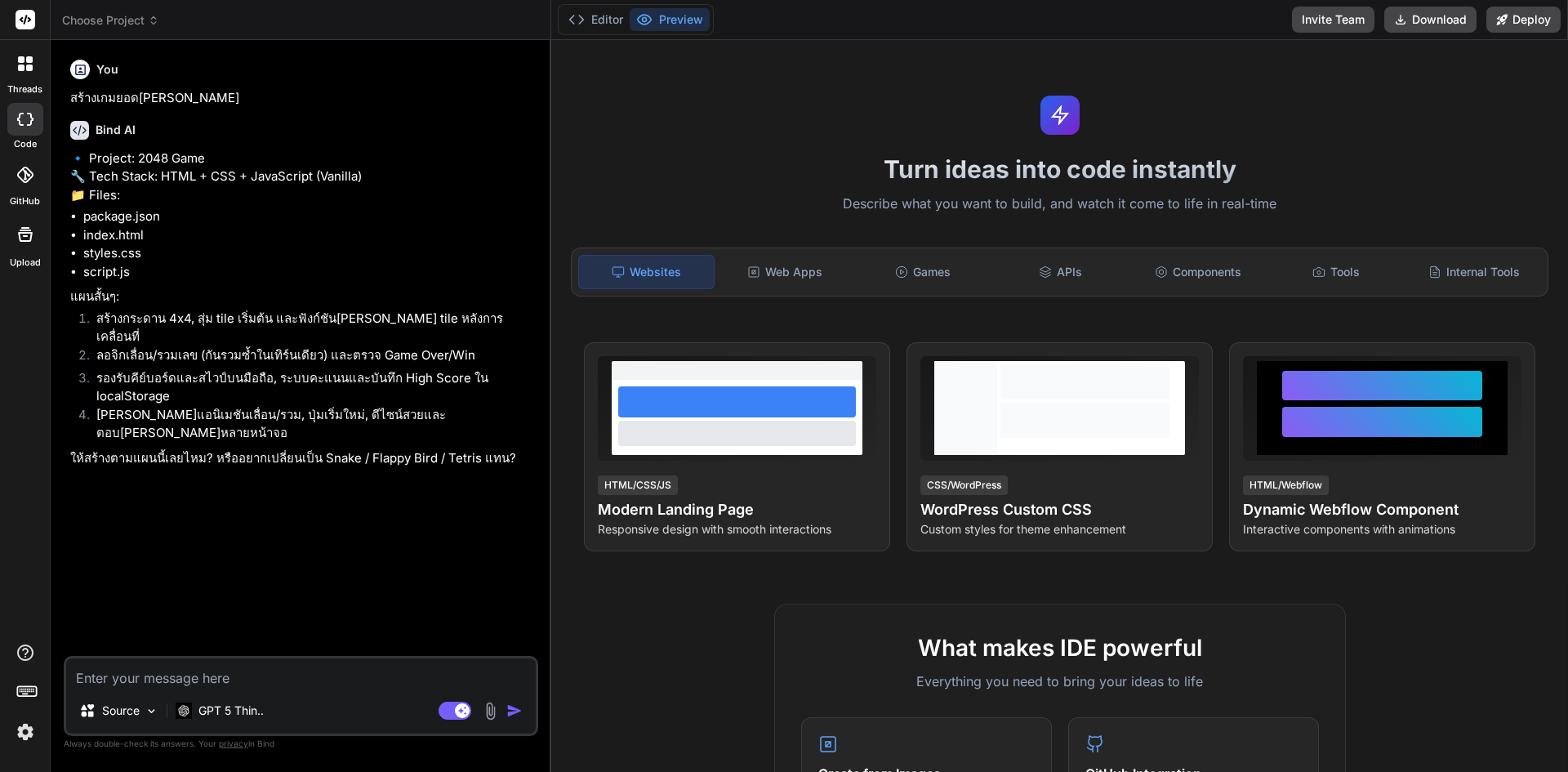
click at [299, 686] on textarea at bounding box center [300, 673] width 469 height 30
paste textarea "แผนสั้นๆ: สร้างกระดาน 4x4, สุ่ม tile เริ่มต้น และฟังก์ชันเพิ่ม tile หลังการเคลื…"
type textarea "แผนสั้นๆ: สร้างกระดาน 4x4, สุ่ม tile เริ่มต้น และฟังก์ชันเพิ่ม tile หลังการเคลื…"
type textarea "x"
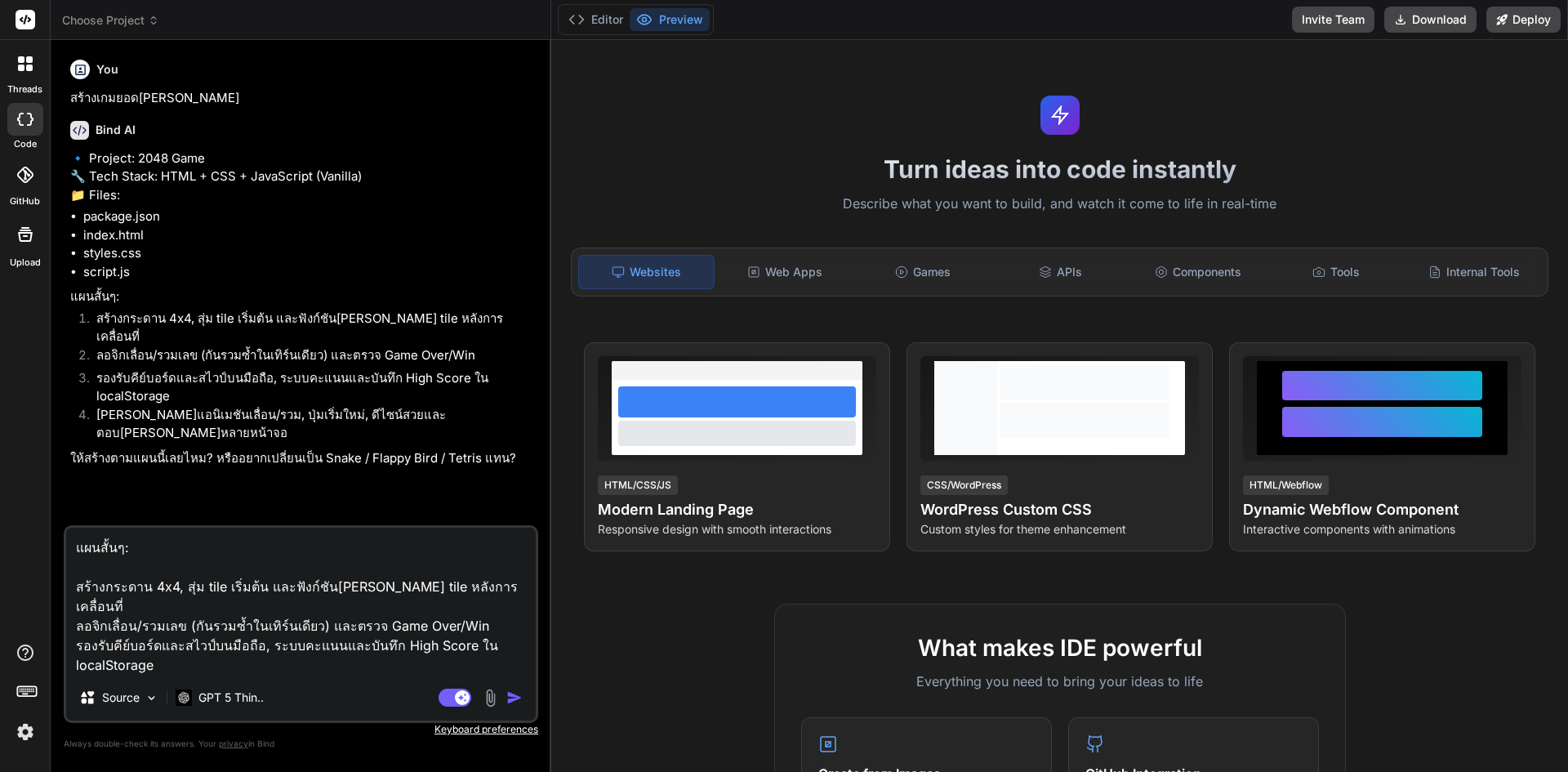
type textarea "แผนสั้นๆ: สร้างกระดาน 4x4, สุ่ม tile เริ่มต้น และฟังก์ชันเพิ่ม tile หลังการเคลื…"
click at [517, 702] on img "button" at bounding box center [514, 697] width 16 height 16
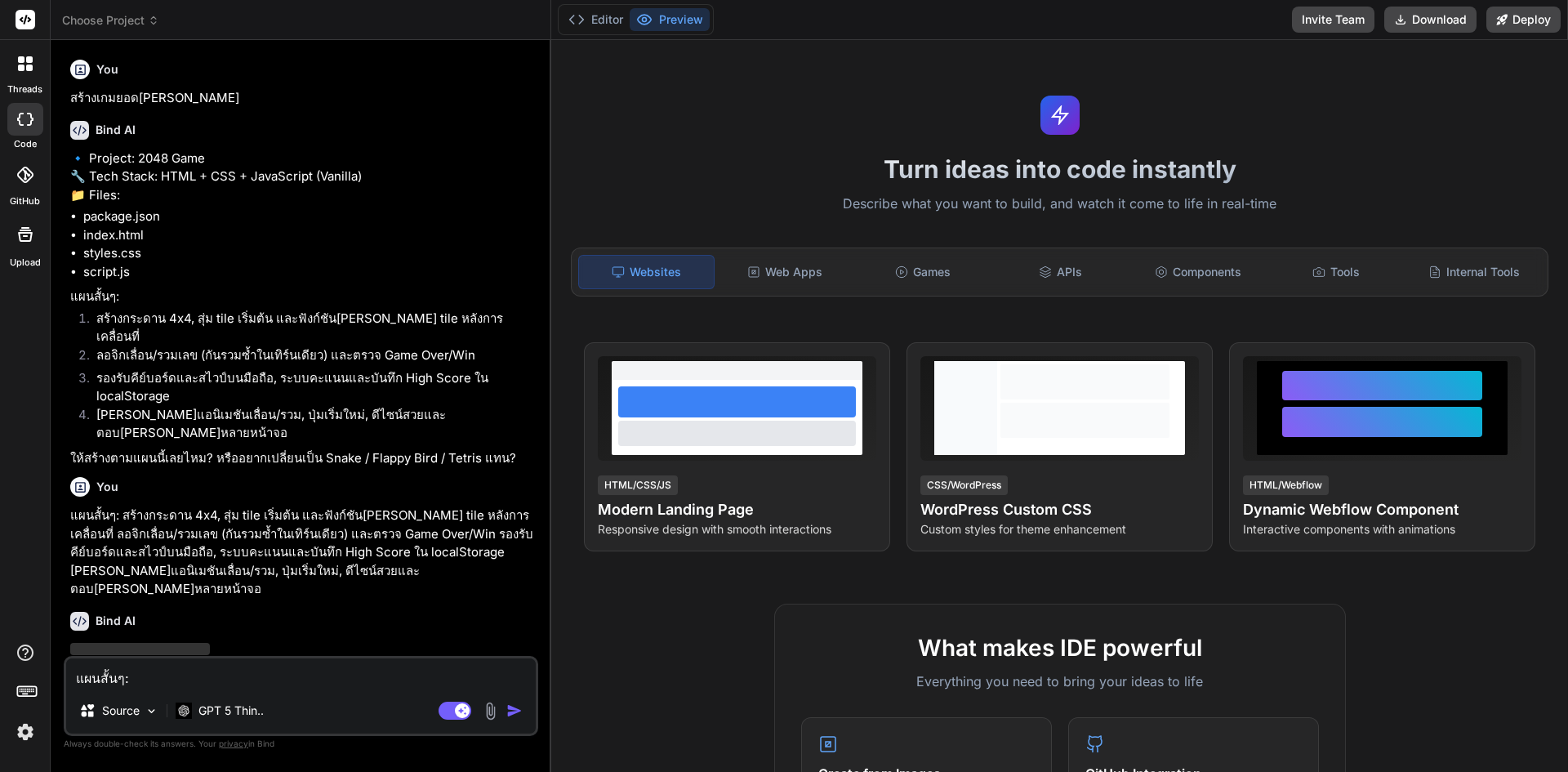
scroll to position [48, 0]
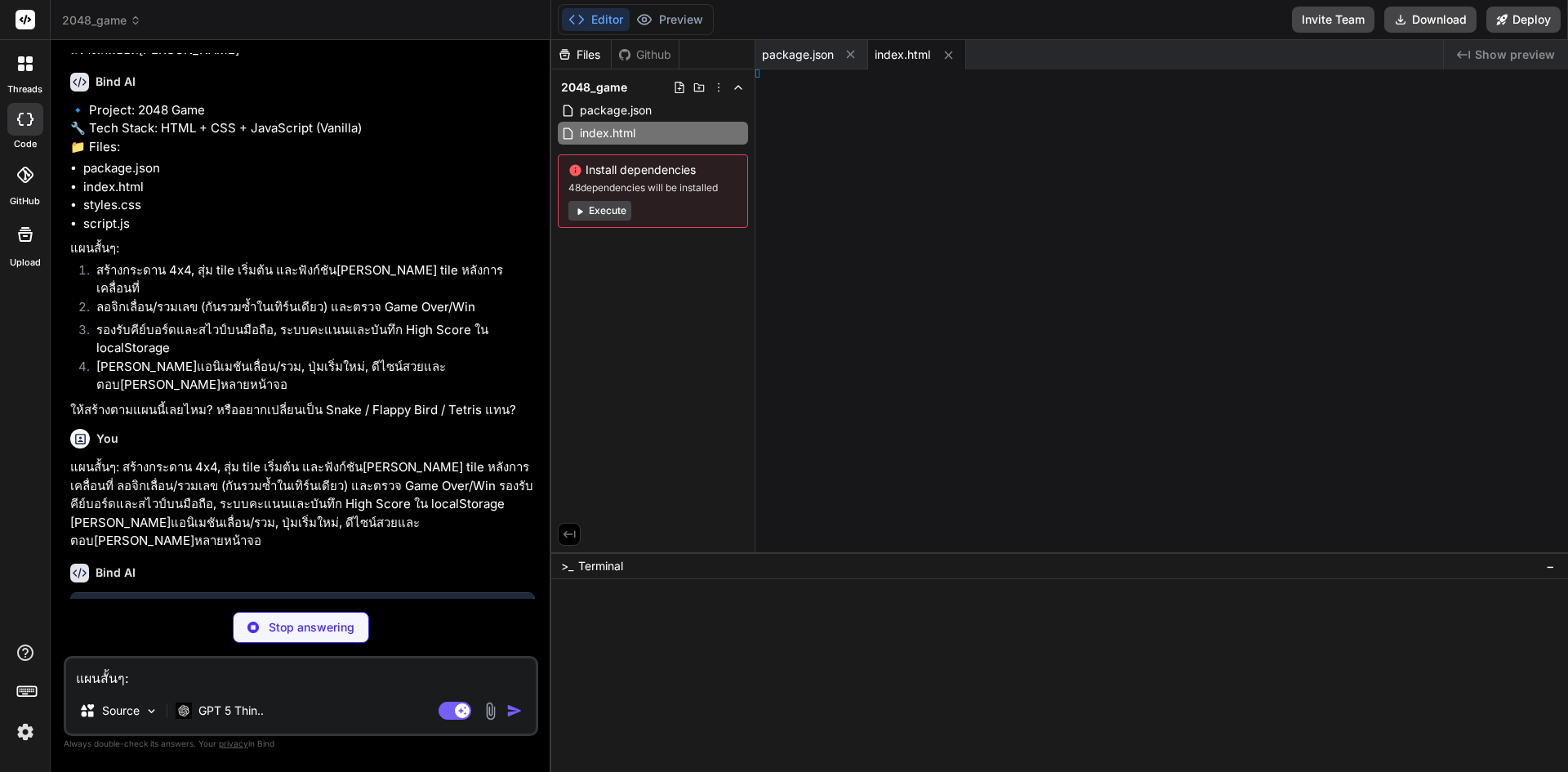
type textarea "x"
type textarea "} </style>"
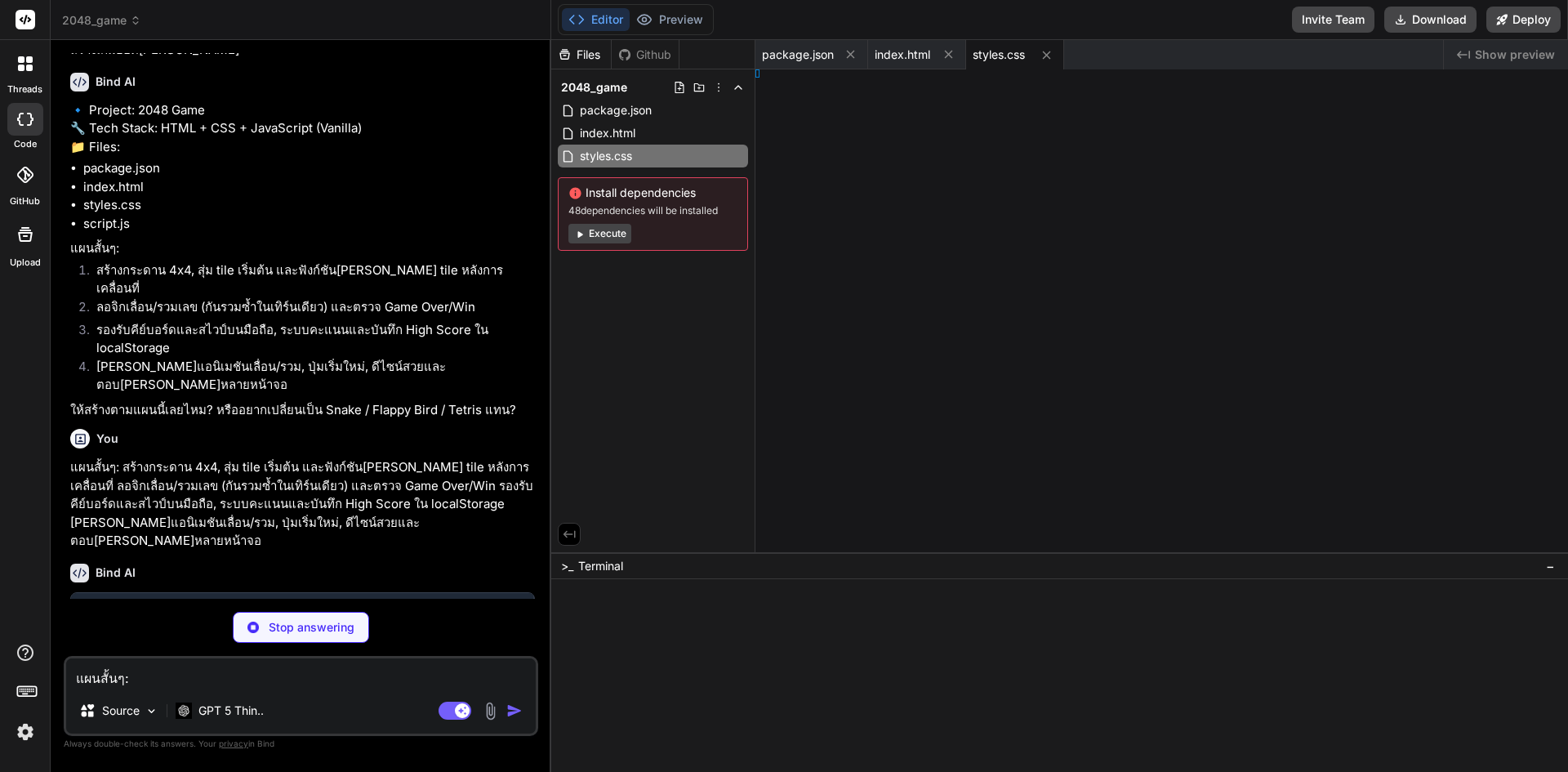
type textarea "x"
type textarea "})();"
type textarea "x"
